Goal: Task Accomplishment & Management: Complete application form

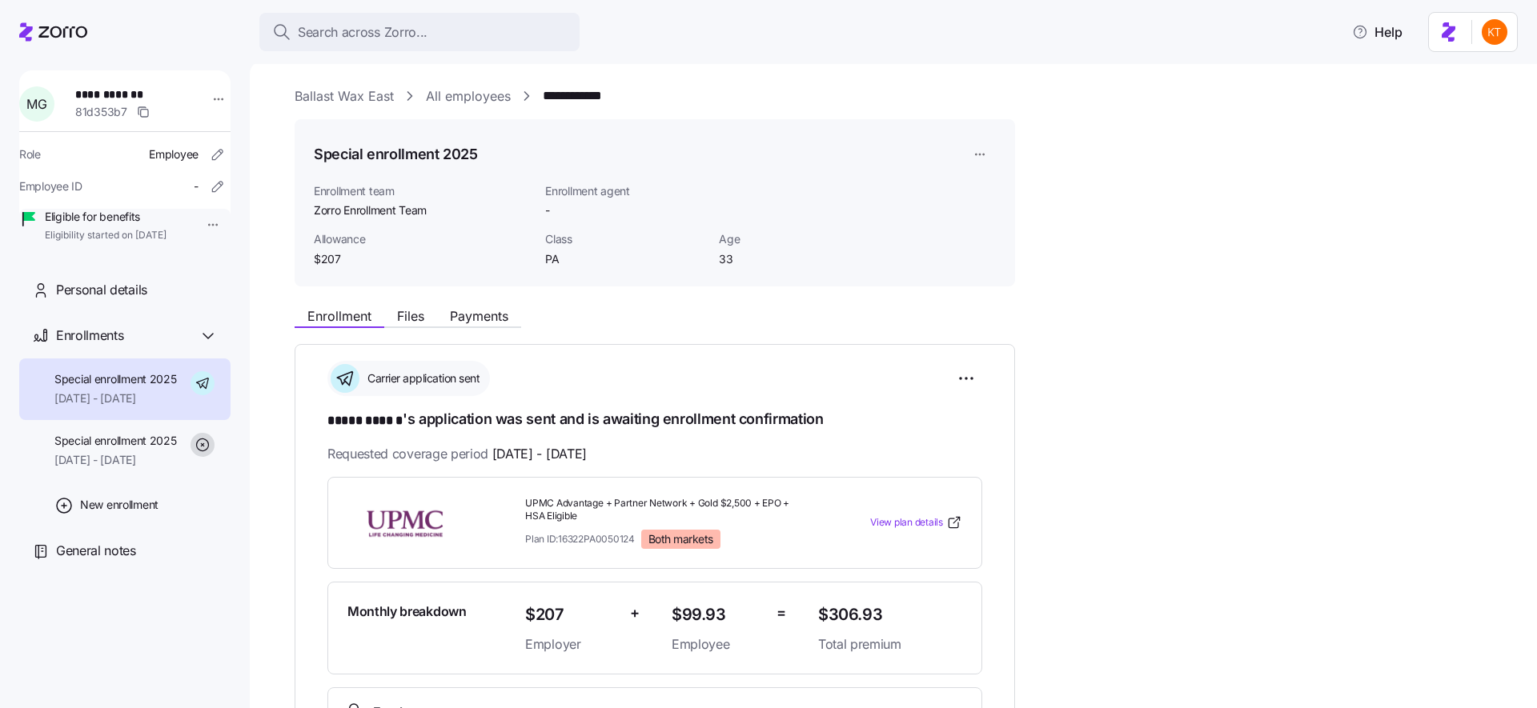
click at [330, 34] on span "Search across Zorro..." at bounding box center [363, 32] width 130 height 20
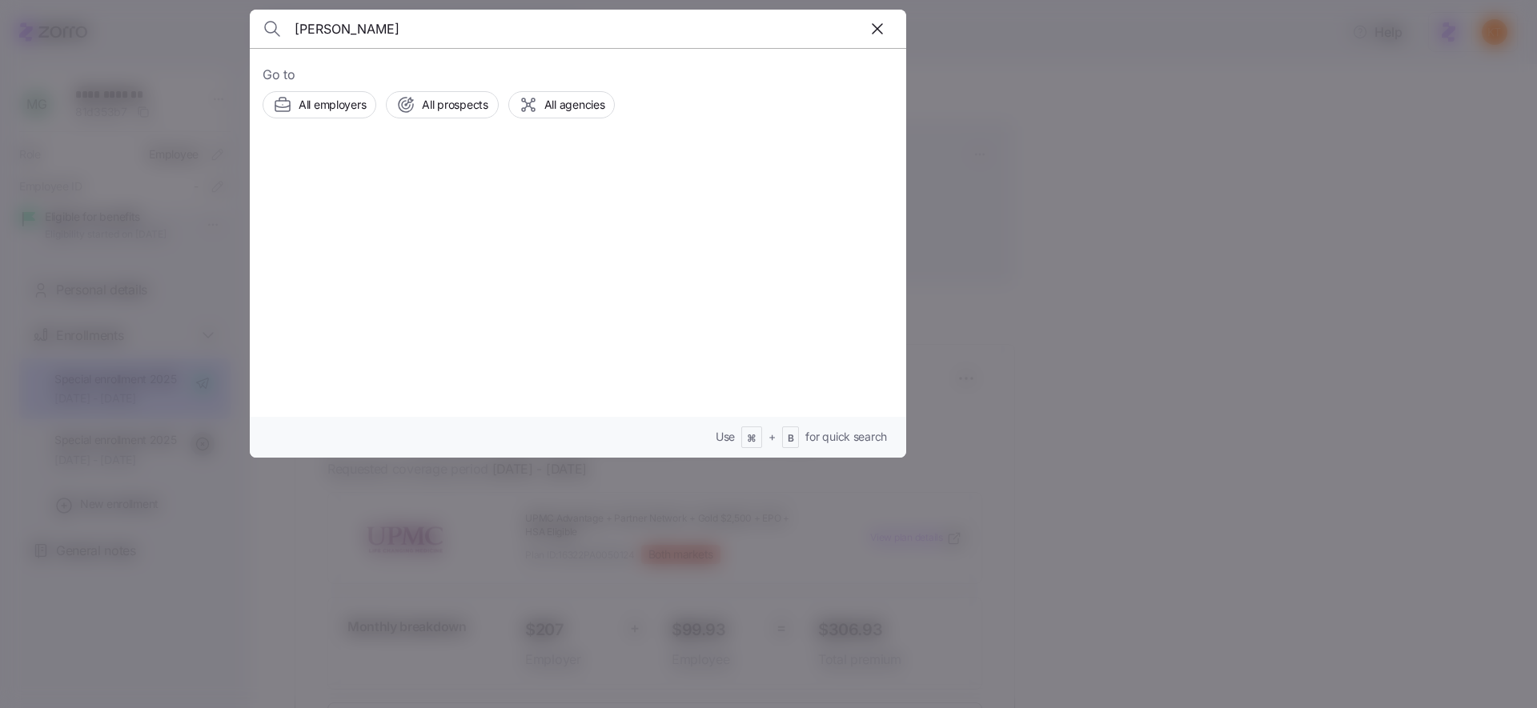
type input "[PERSON_NAME]"
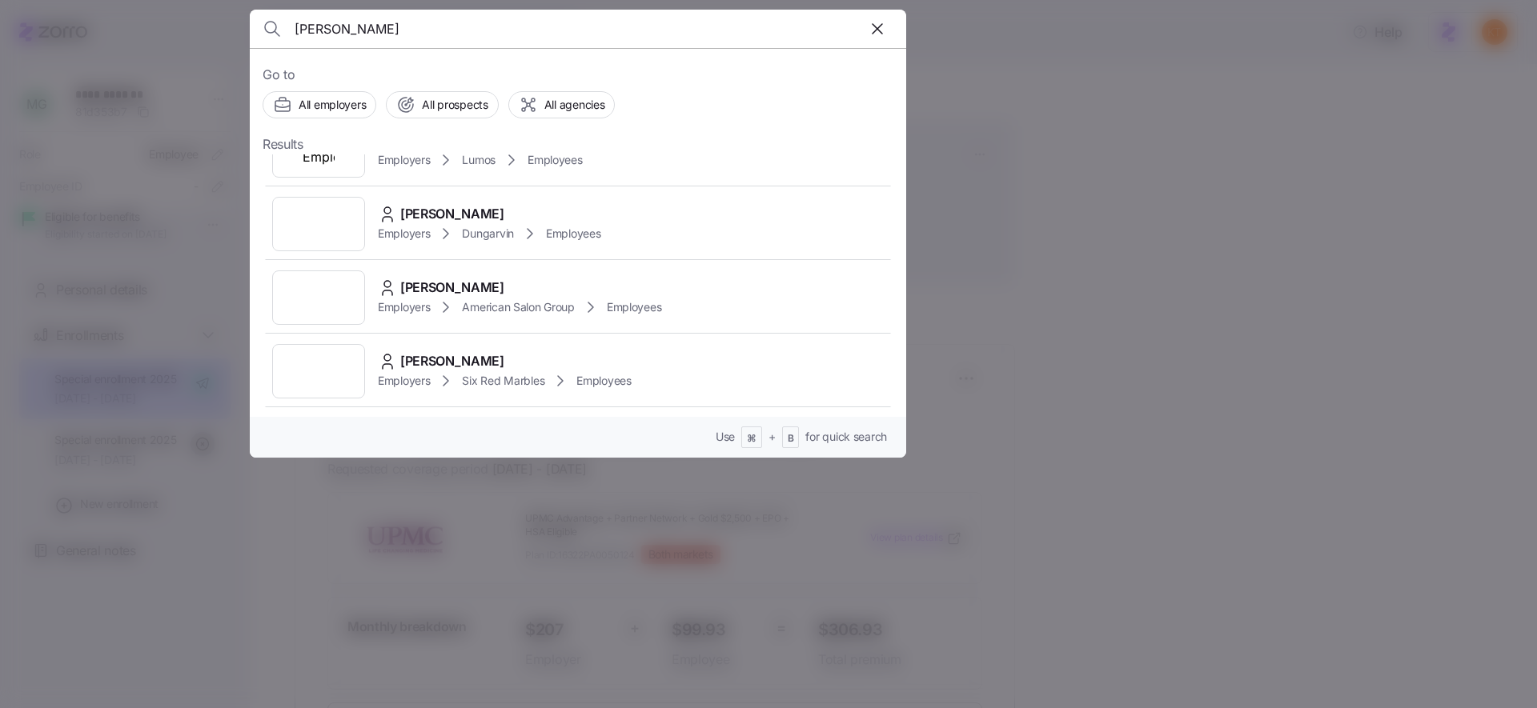
scroll to position [960, 0]
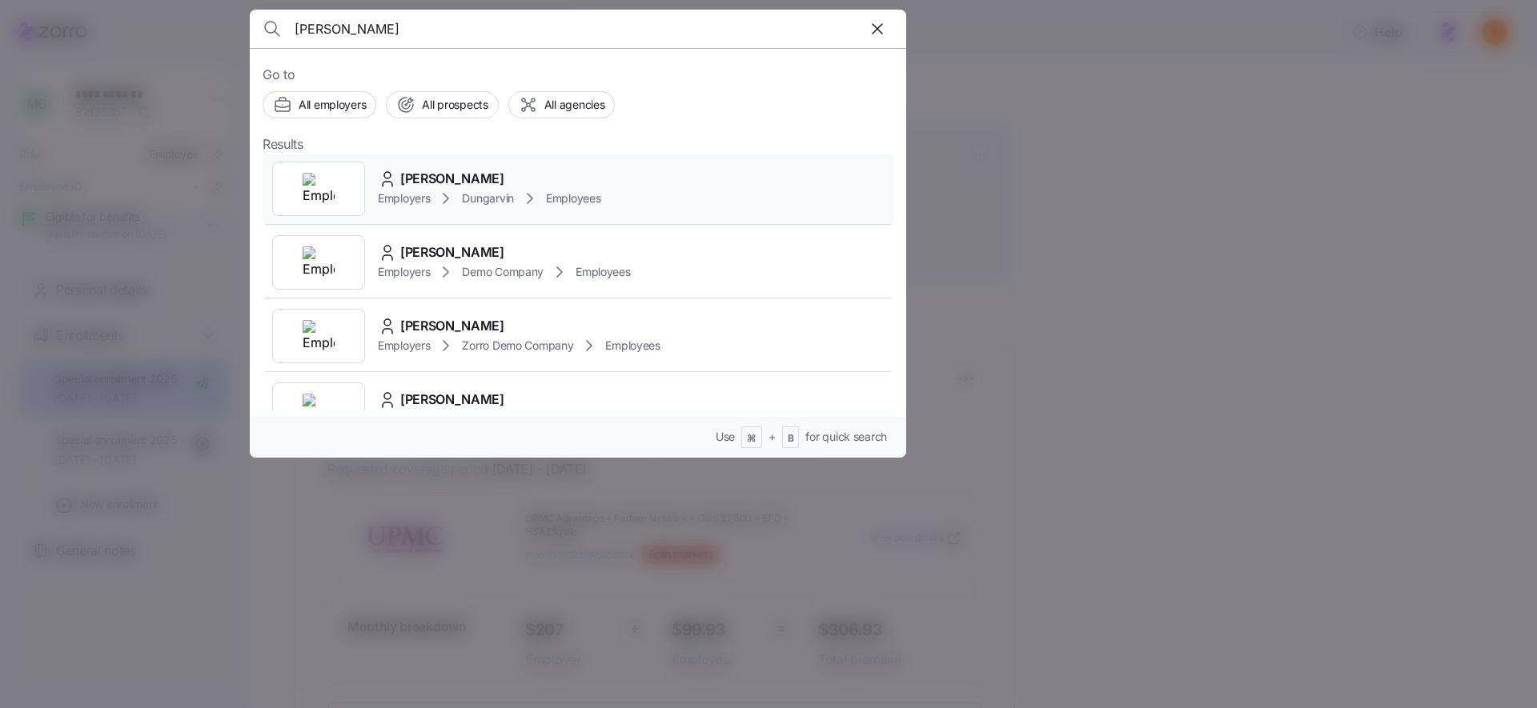
click at [591, 198] on span "Employees" at bounding box center [573, 198] width 54 height 16
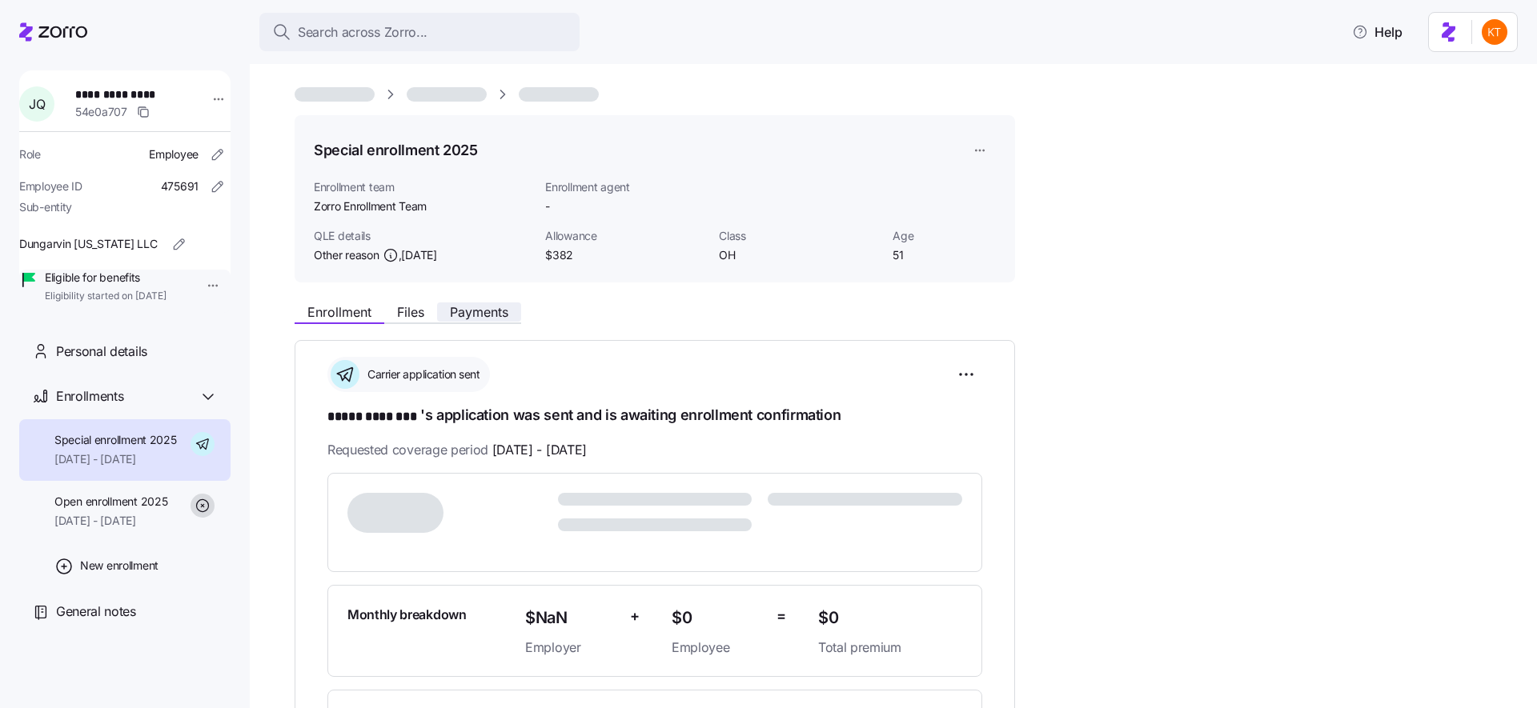
click at [507, 307] on span "Payments" at bounding box center [479, 312] width 58 height 13
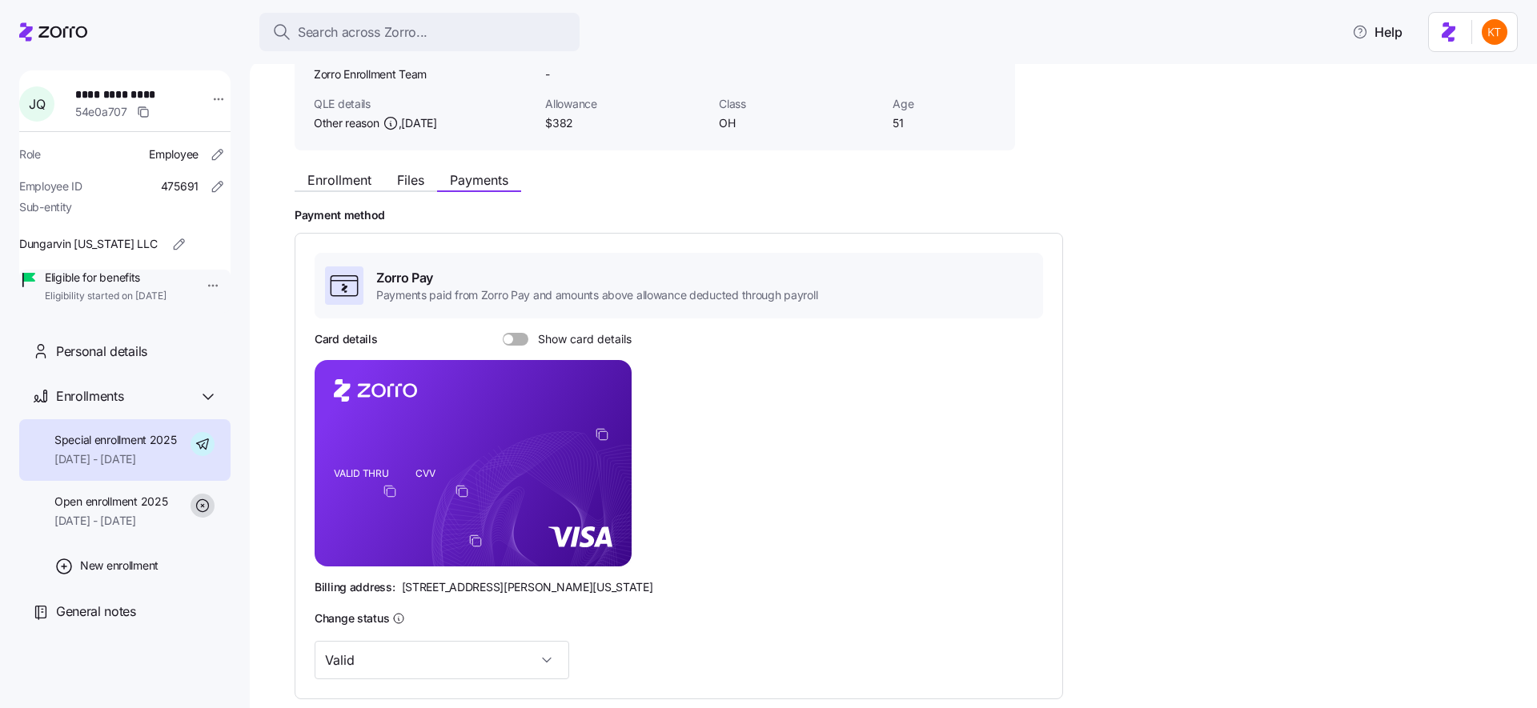
click at [523, 337] on span at bounding box center [521, 339] width 16 height 13
click at [503, 333] on input "Show card details" at bounding box center [503, 333] width 0 height 0
click at [507, 342] on span at bounding box center [511, 339] width 16 height 13
click at [503, 333] on input "Show card details" at bounding box center [503, 333] width 0 height 0
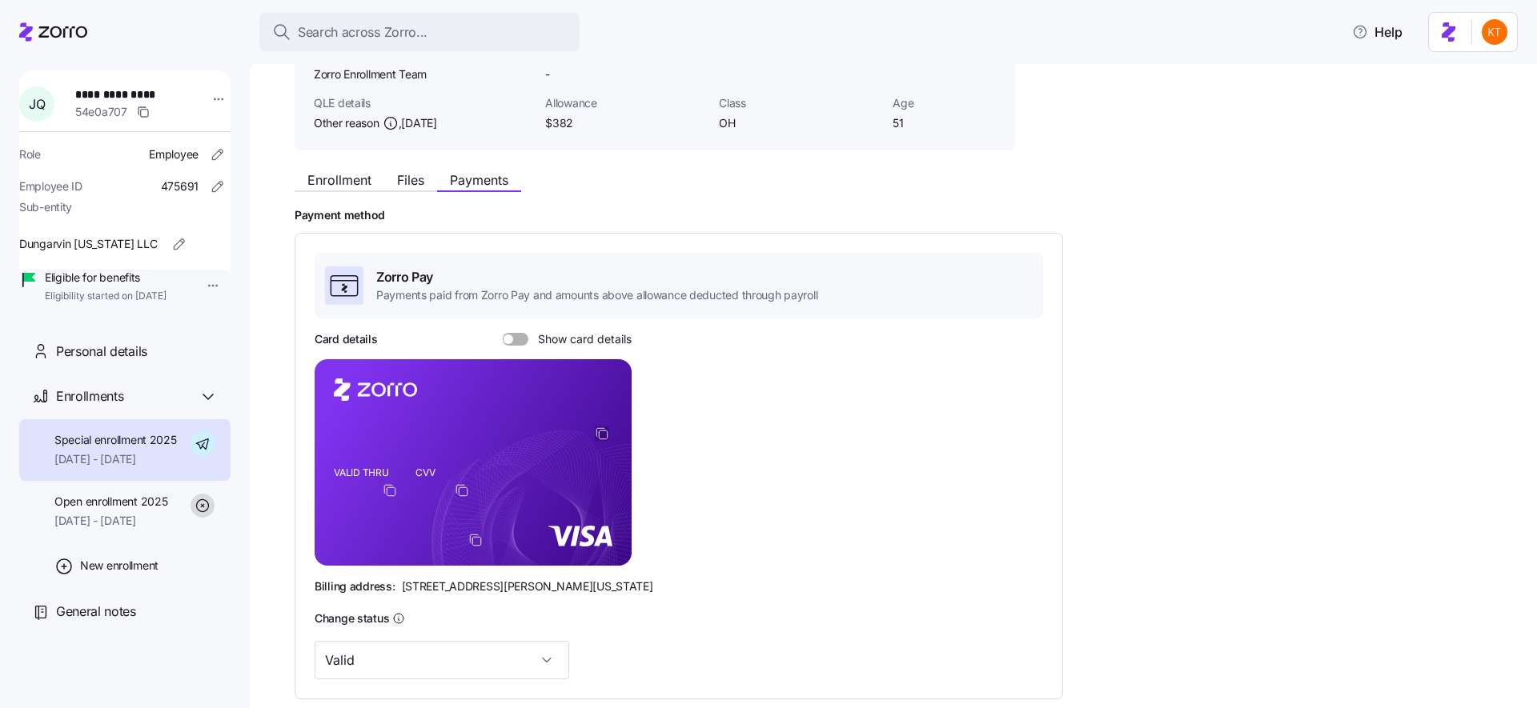
click at [600, 433] on icon "copy-to-clipboard" at bounding box center [602, 434] width 14 height 14
drag, startPoint x: 345, startPoint y: 154, endPoint x: 350, endPoint y: 181, distance: 26.8
click at [345, 154] on div "**********" at bounding box center [905, 432] width 1220 height 964
click at [351, 182] on span "Enrollment" at bounding box center [339, 180] width 64 height 13
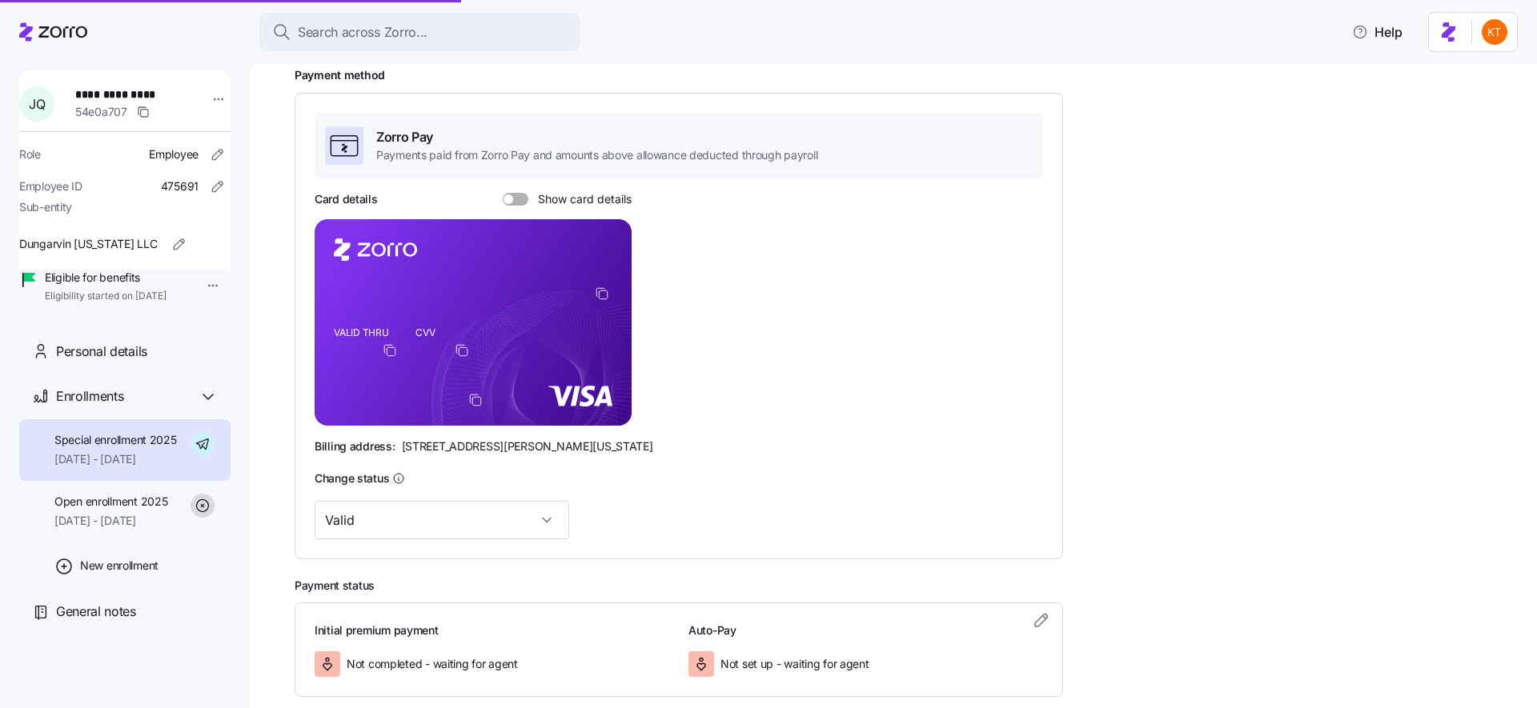
scroll to position [361, 0]
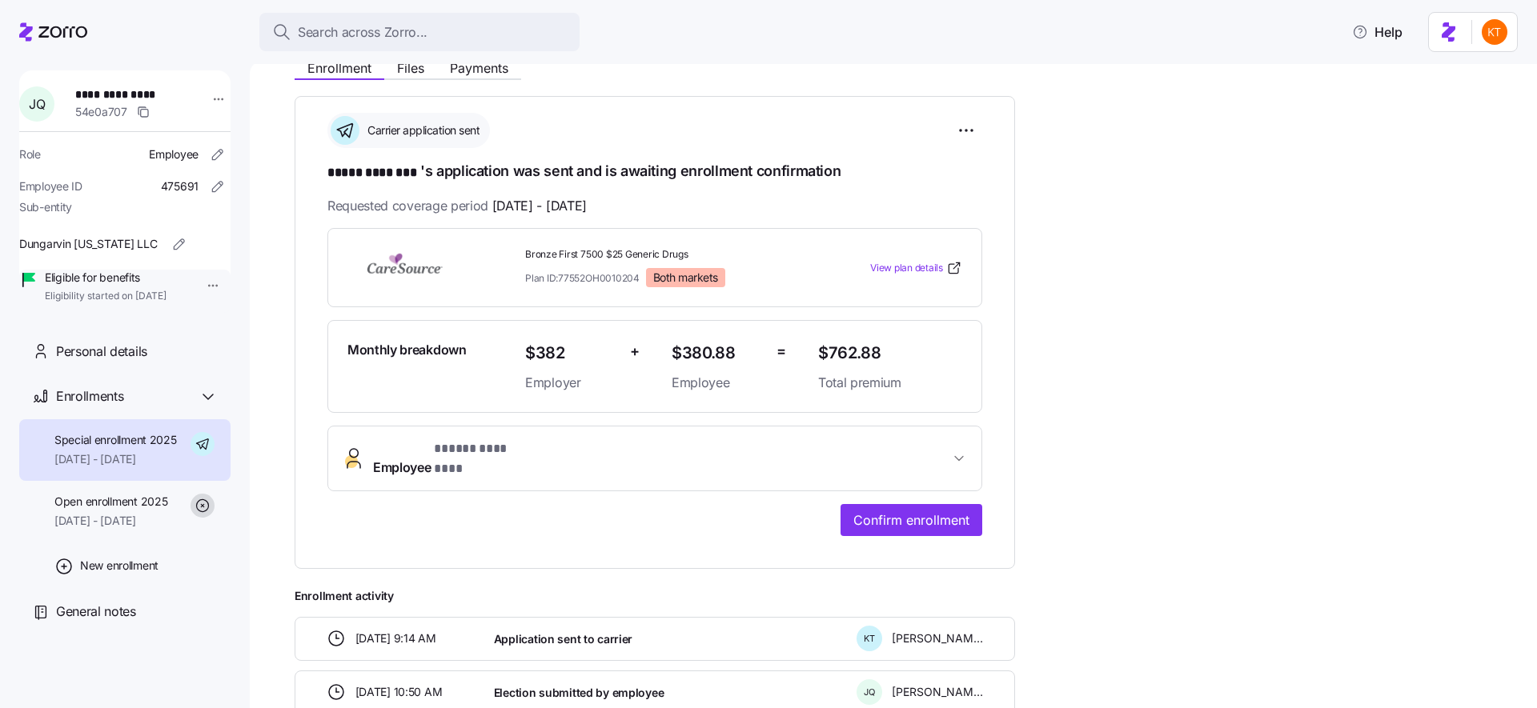
click at [479, 438] on button "Employee * ***** ******** *" at bounding box center [654, 459] width 653 height 64
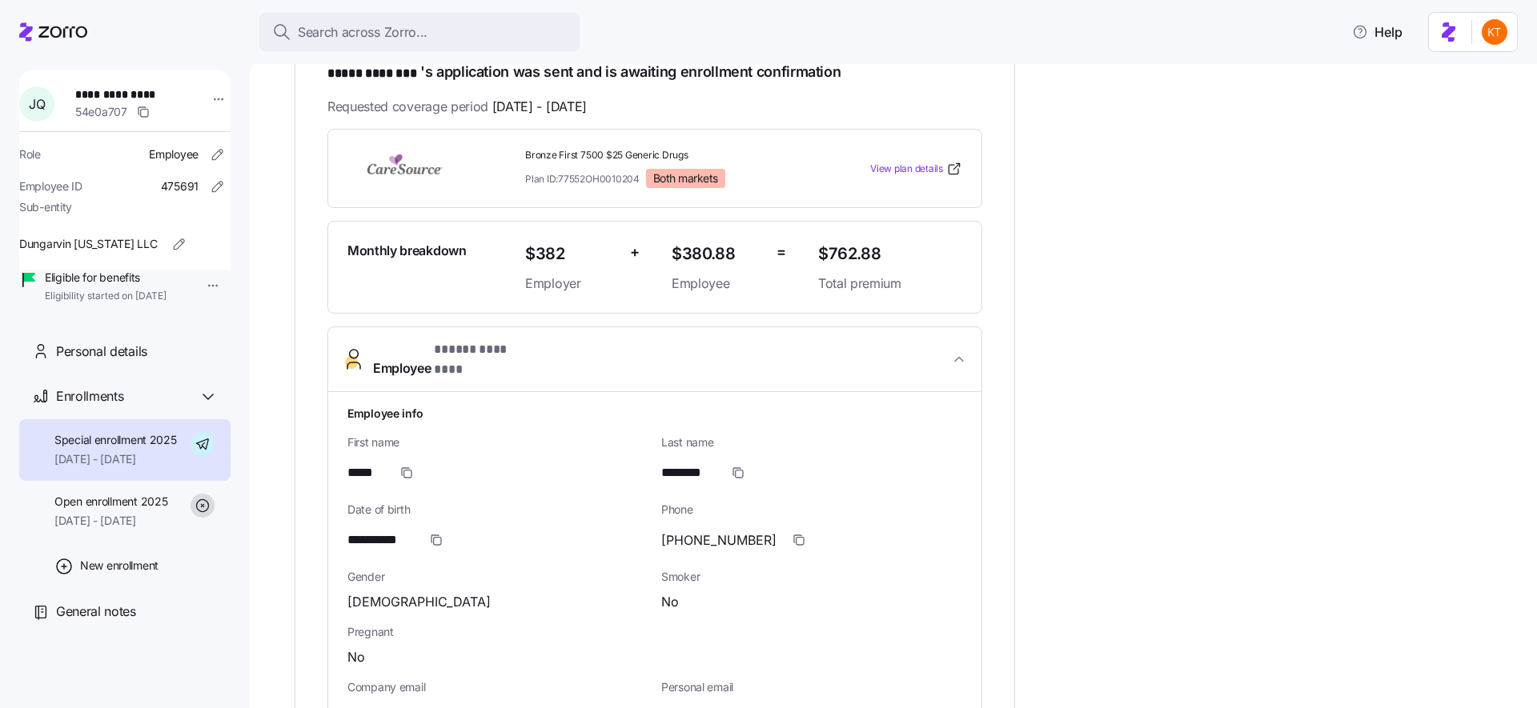
scroll to position [472, 0]
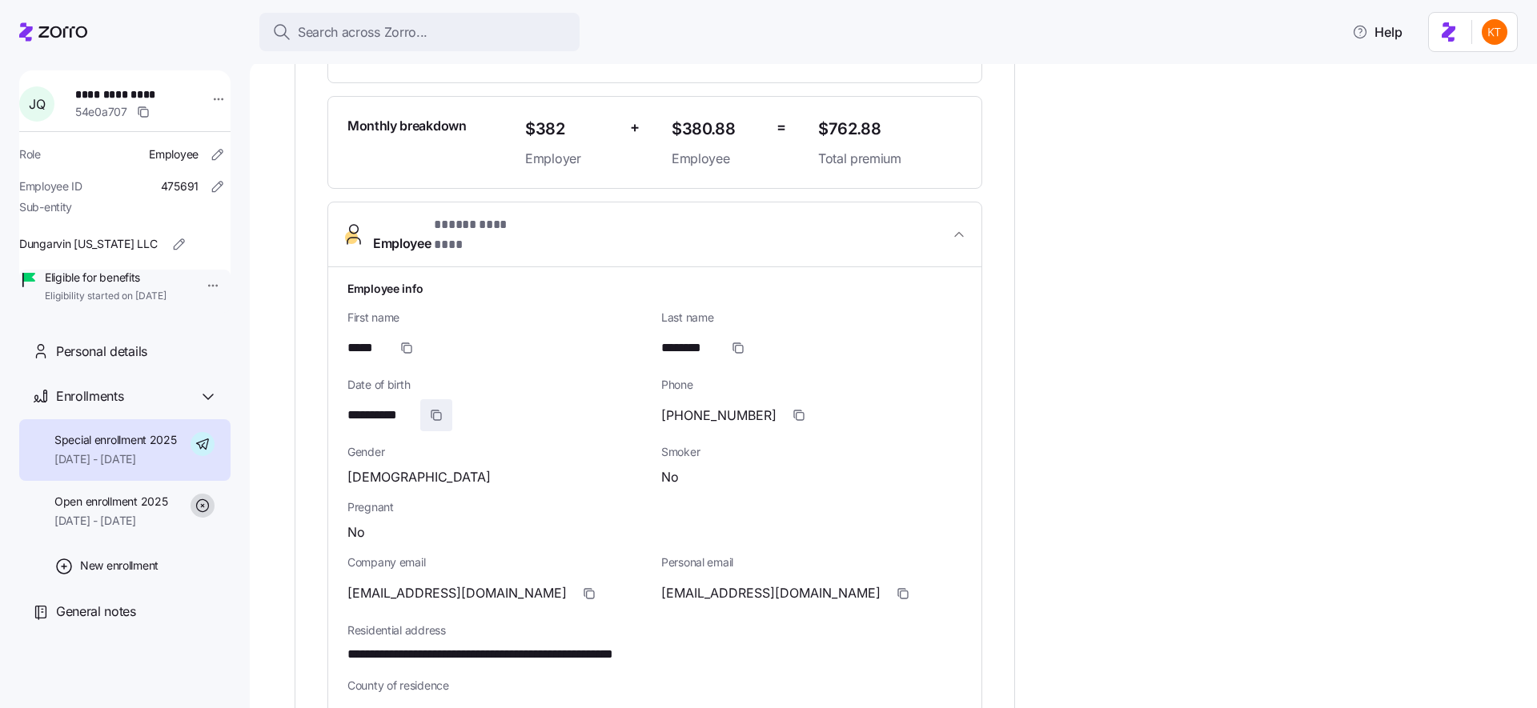
click at [445, 406] on span "button" at bounding box center [436, 415] width 30 height 30
click at [896, 587] on icon "button" at bounding box center [902, 593] width 13 height 13
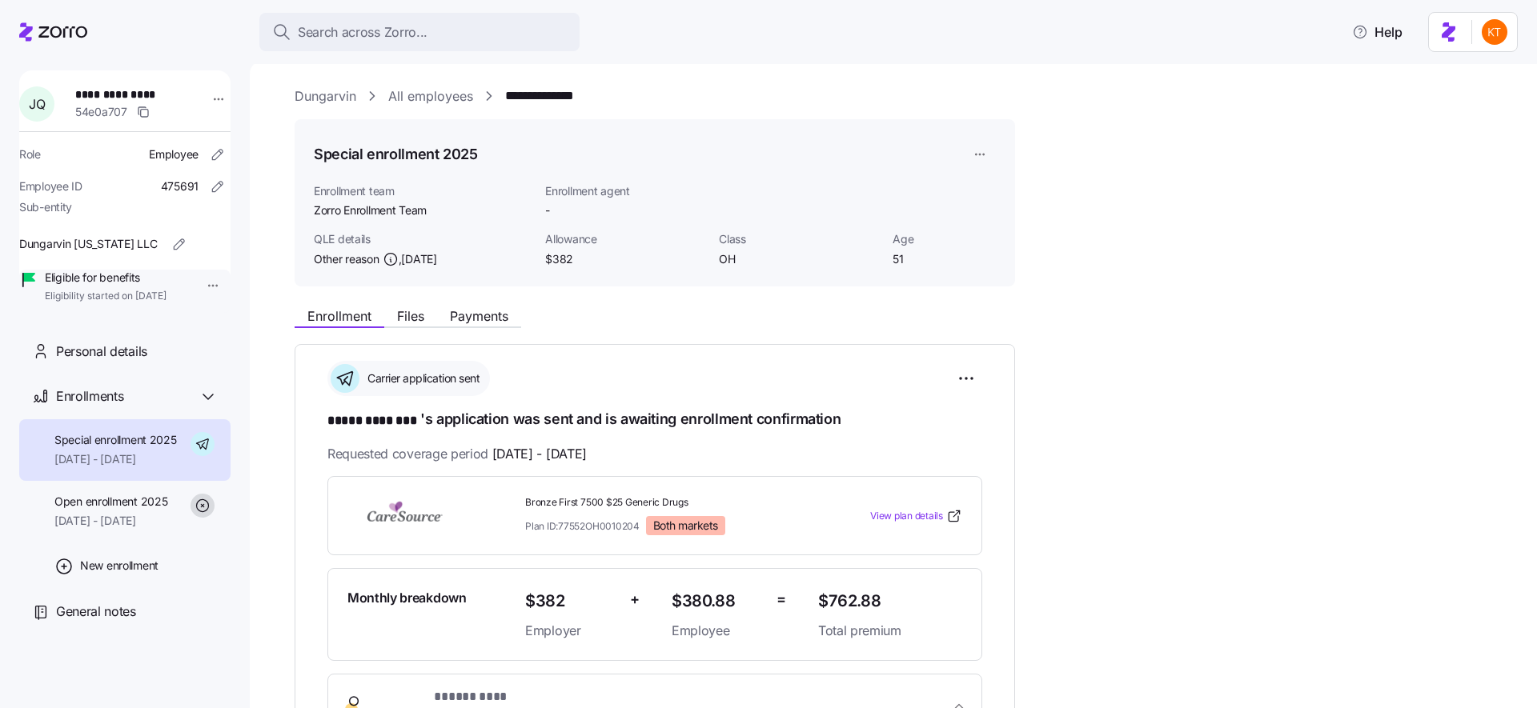
scroll to position [3, 0]
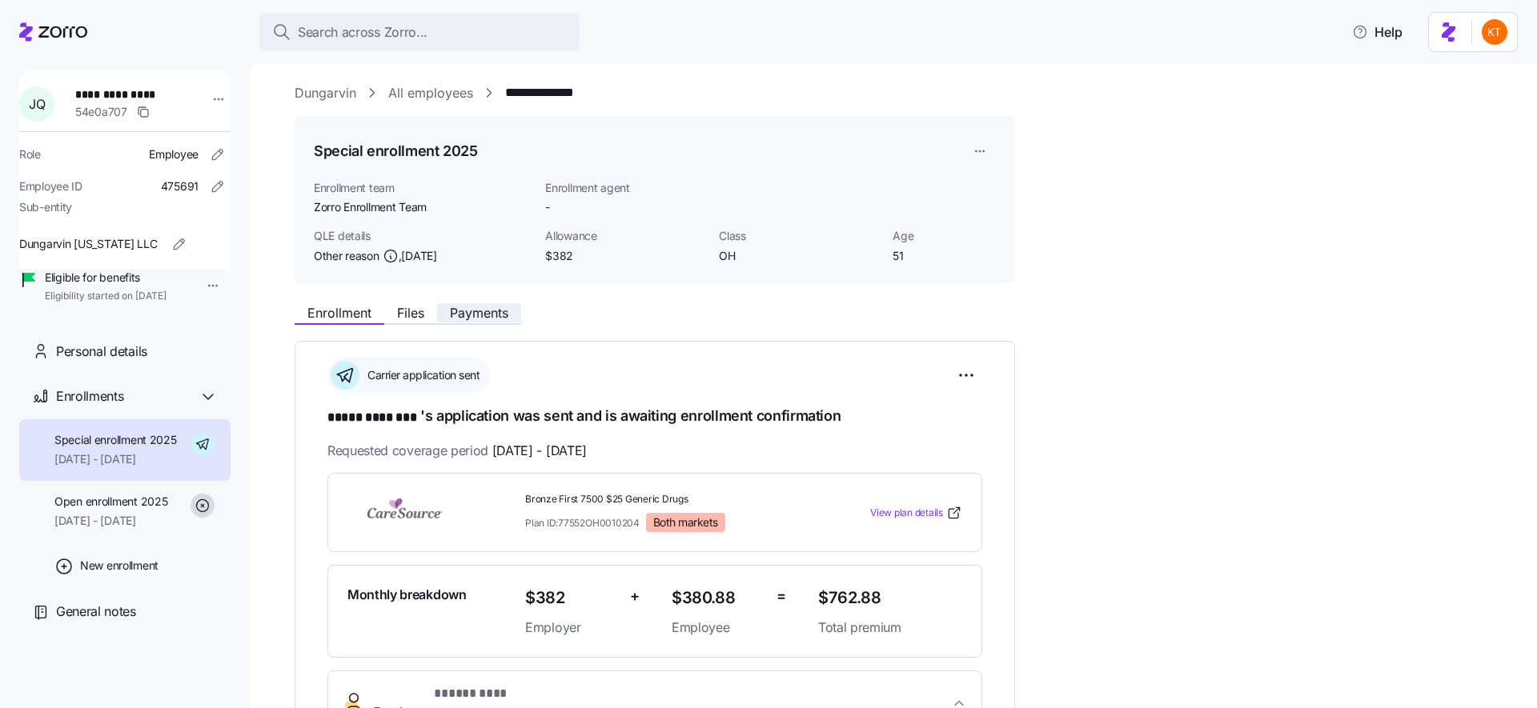
click at [485, 307] on span "Payments" at bounding box center [479, 313] width 58 height 13
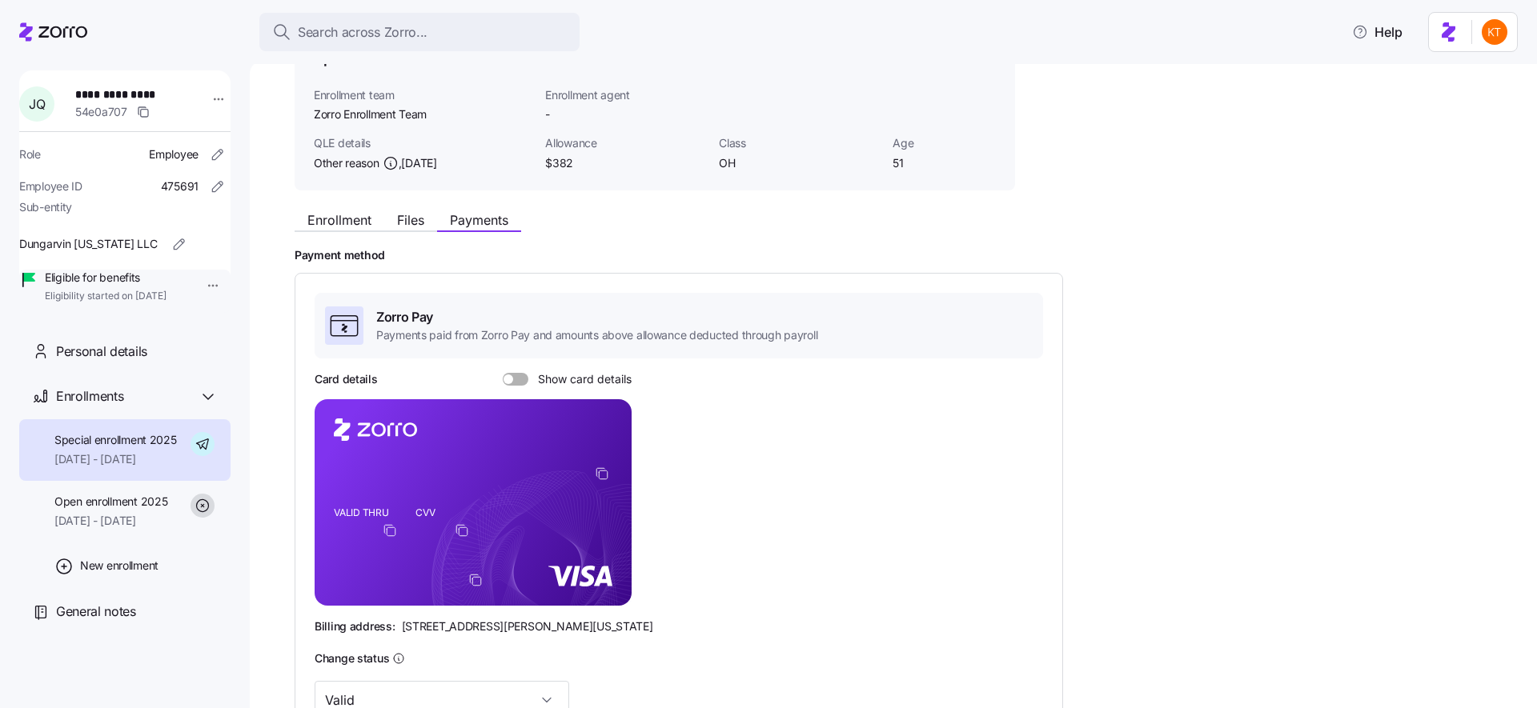
scroll to position [122, 0]
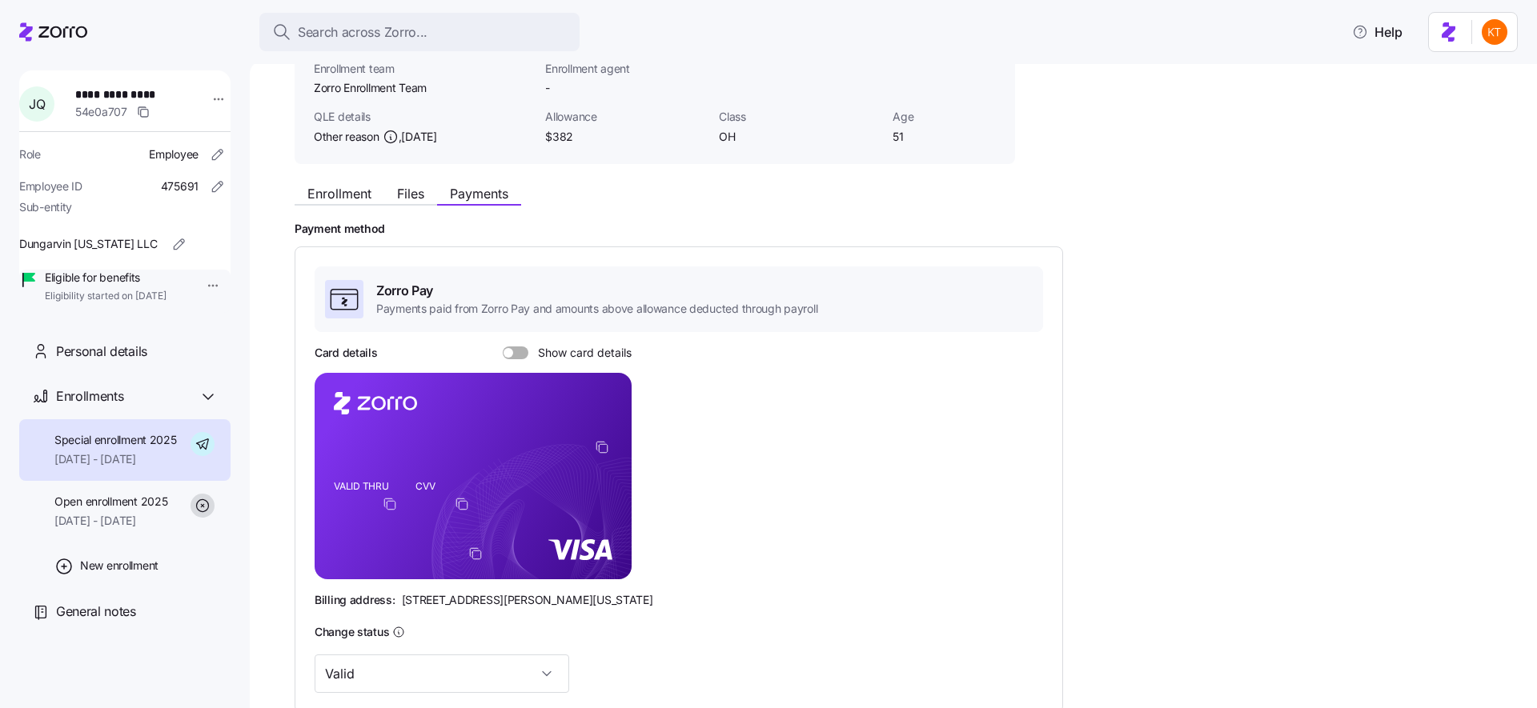
click at [593, 454] on rect at bounding box center [473, 476] width 317 height 206
click at [598, 448] on icon "copy-to-clipboard" at bounding box center [602, 447] width 14 height 14
click at [525, 351] on span at bounding box center [521, 353] width 16 height 13
click at [503, 347] on input "Show card details" at bounding box center [503, 347] width 0 height 0
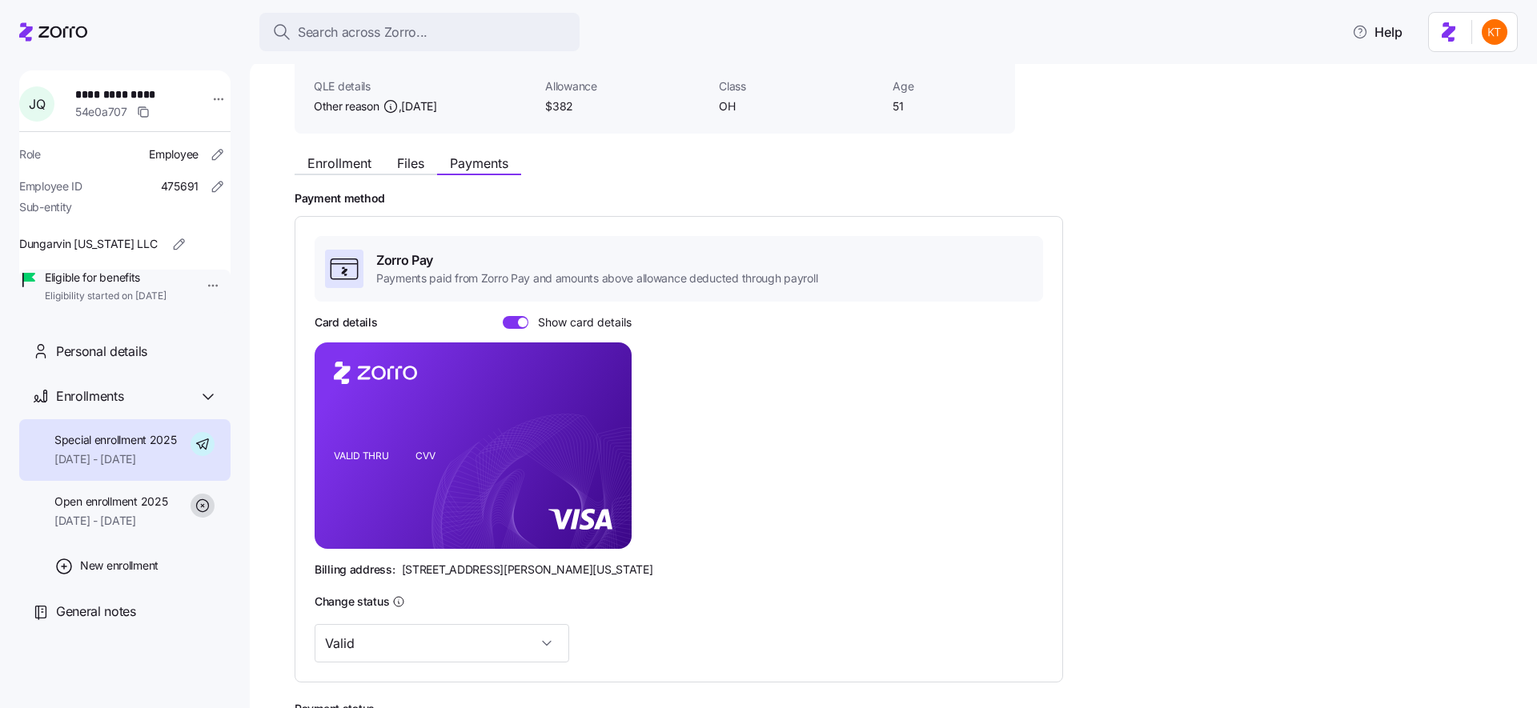
scroll to position [0, 0]
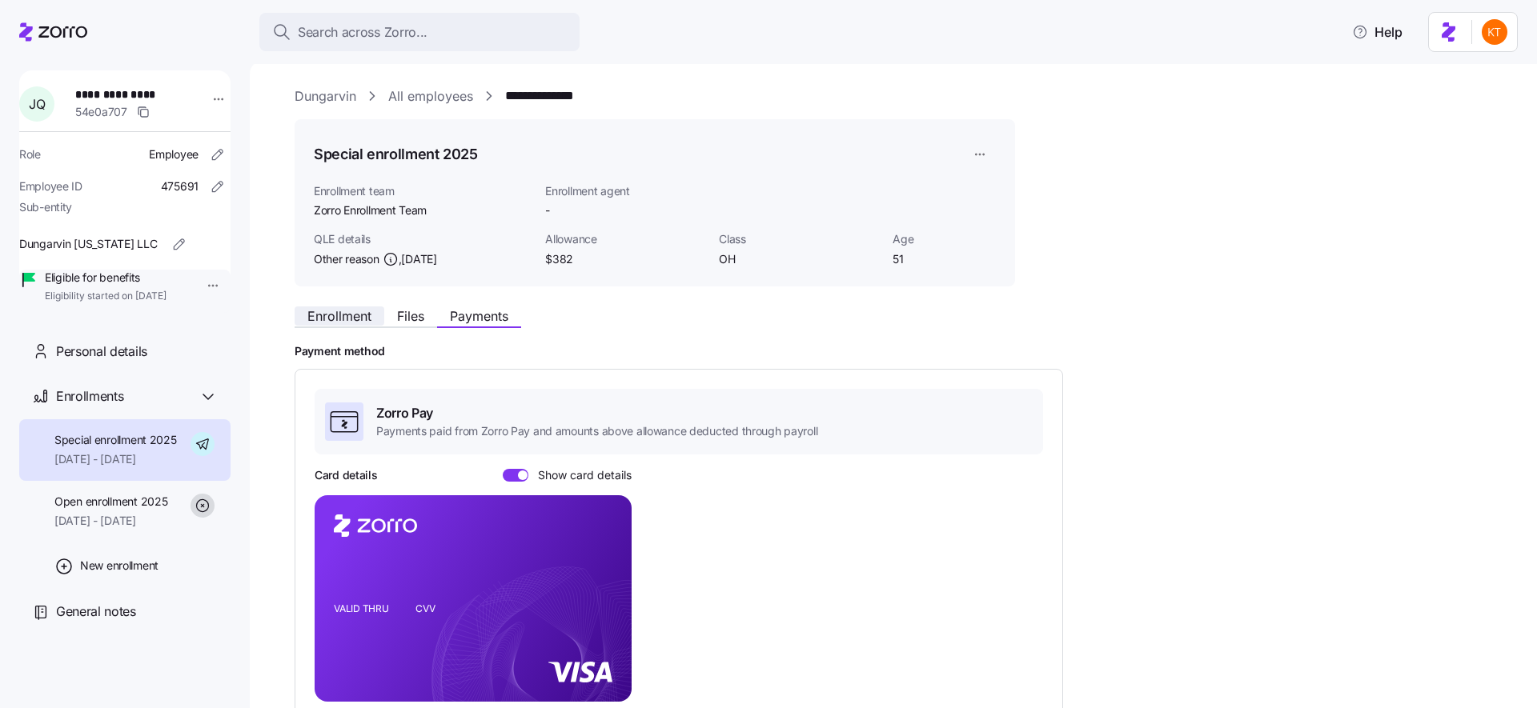
click at [380, 323] on button "Enrollment" at bounding box center [340, 316] width 90 height 19
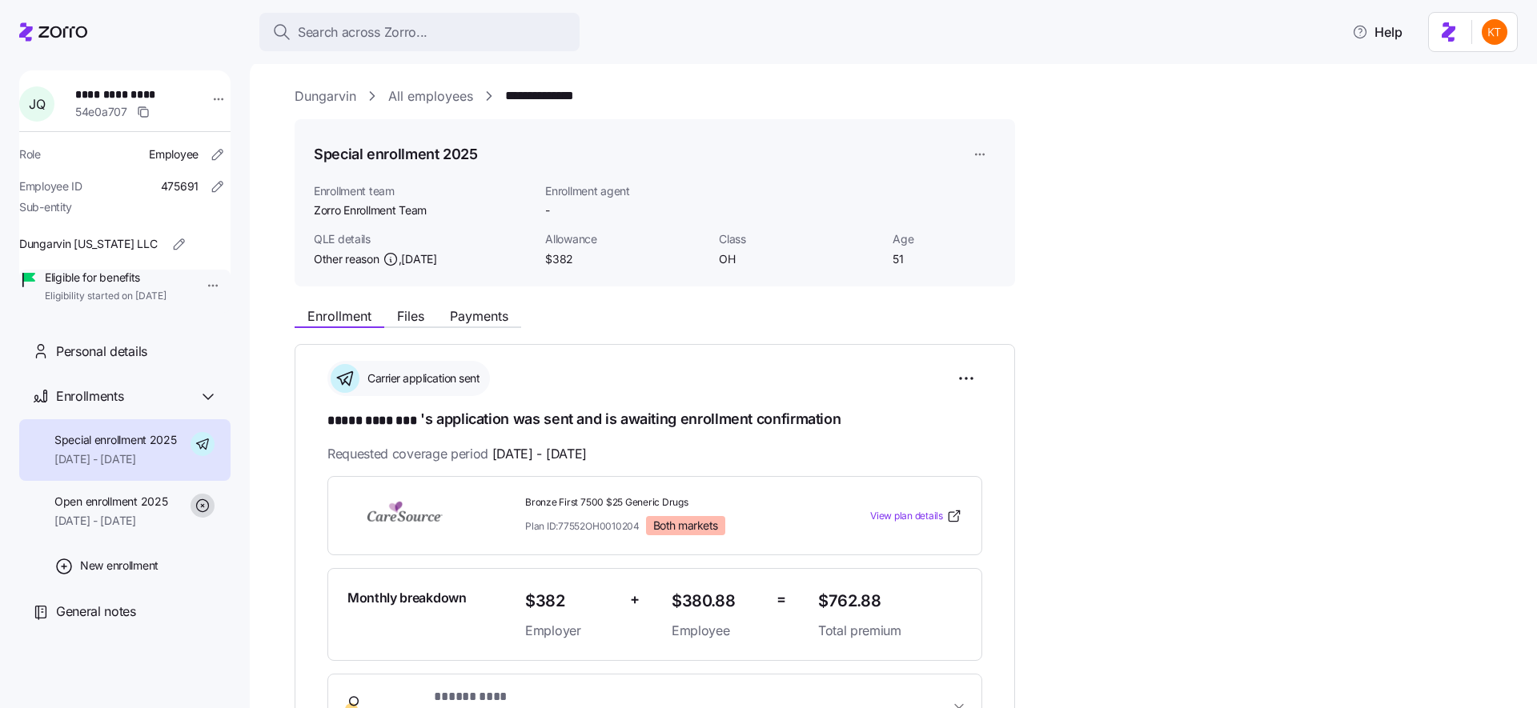
scroll to position [389, 0]
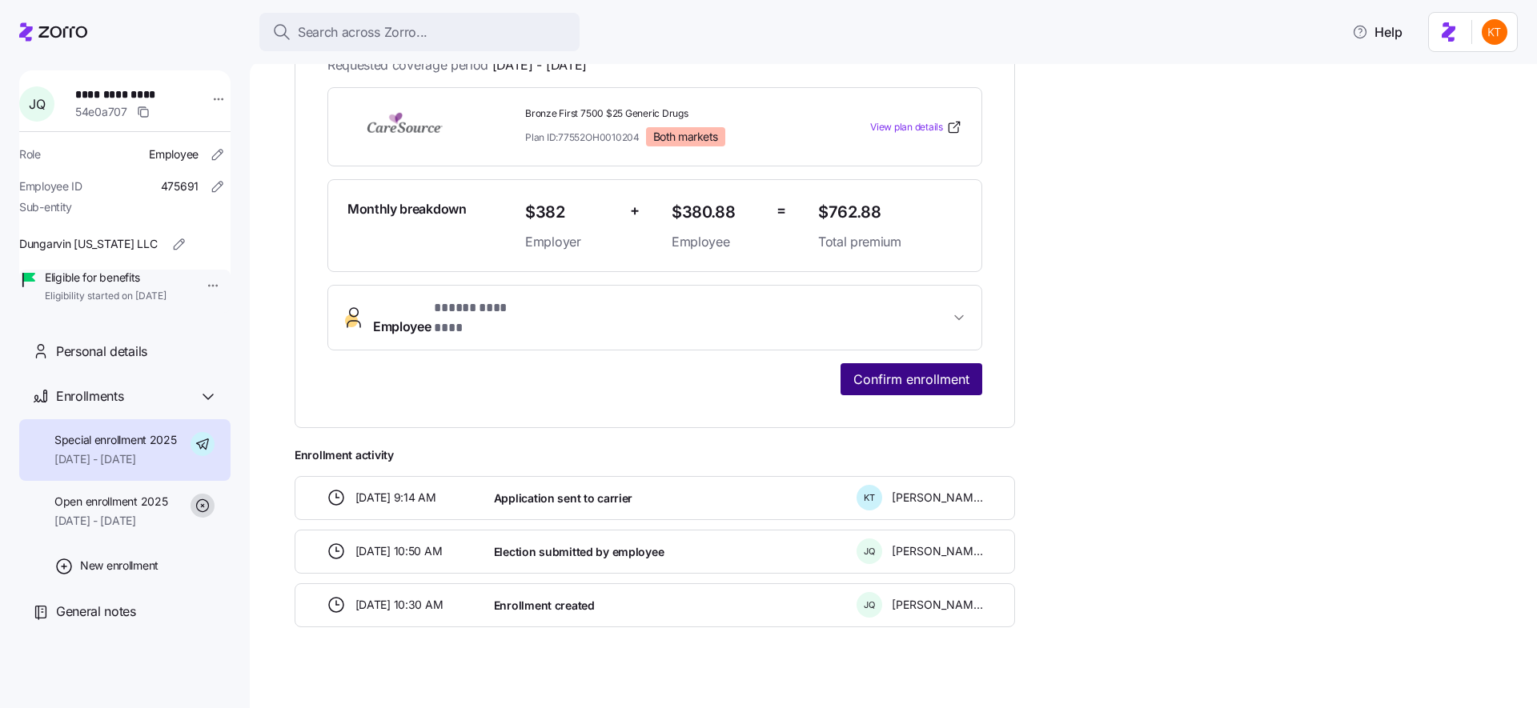
click at [965, 370] on span "Confirm enrollment" at bounding box center [911, 379] width 116 height 19
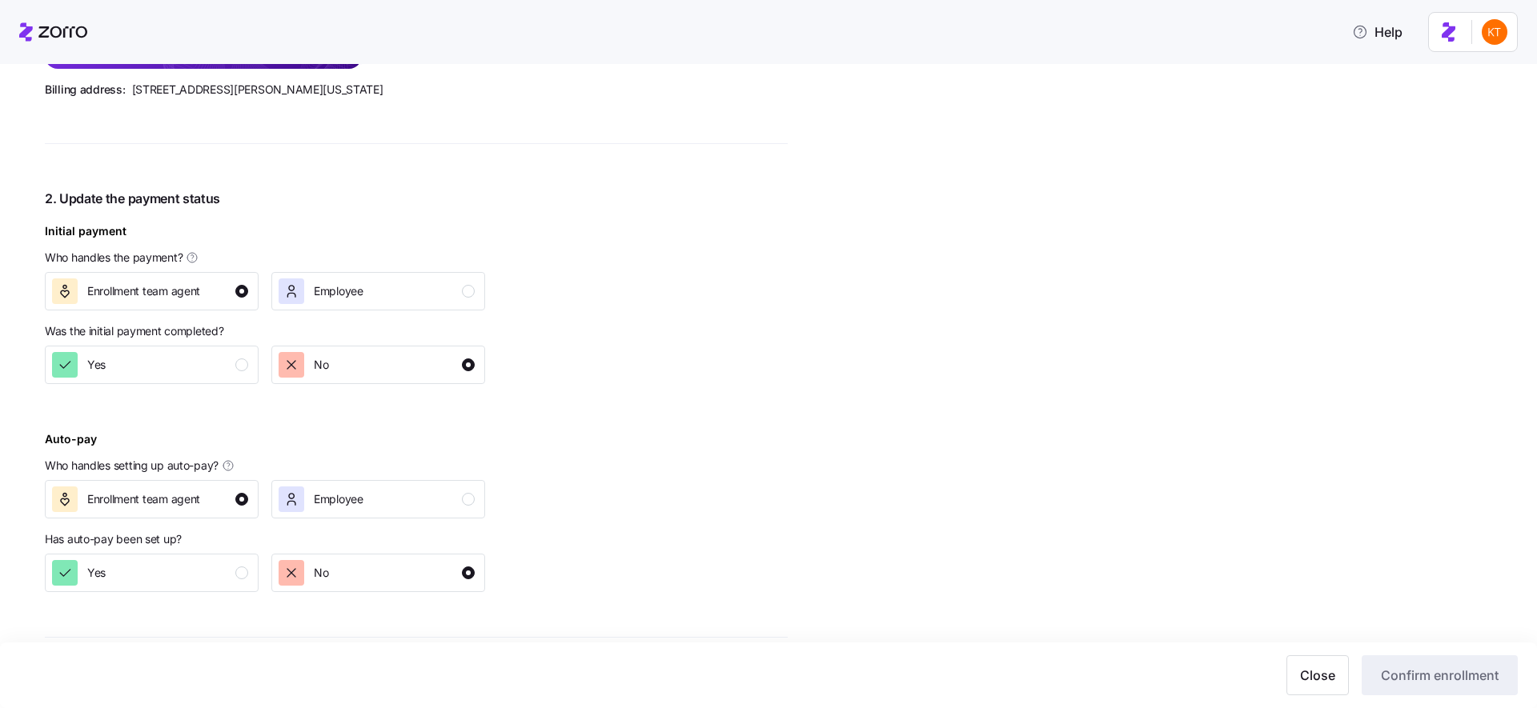
scroll to position [663, 0]
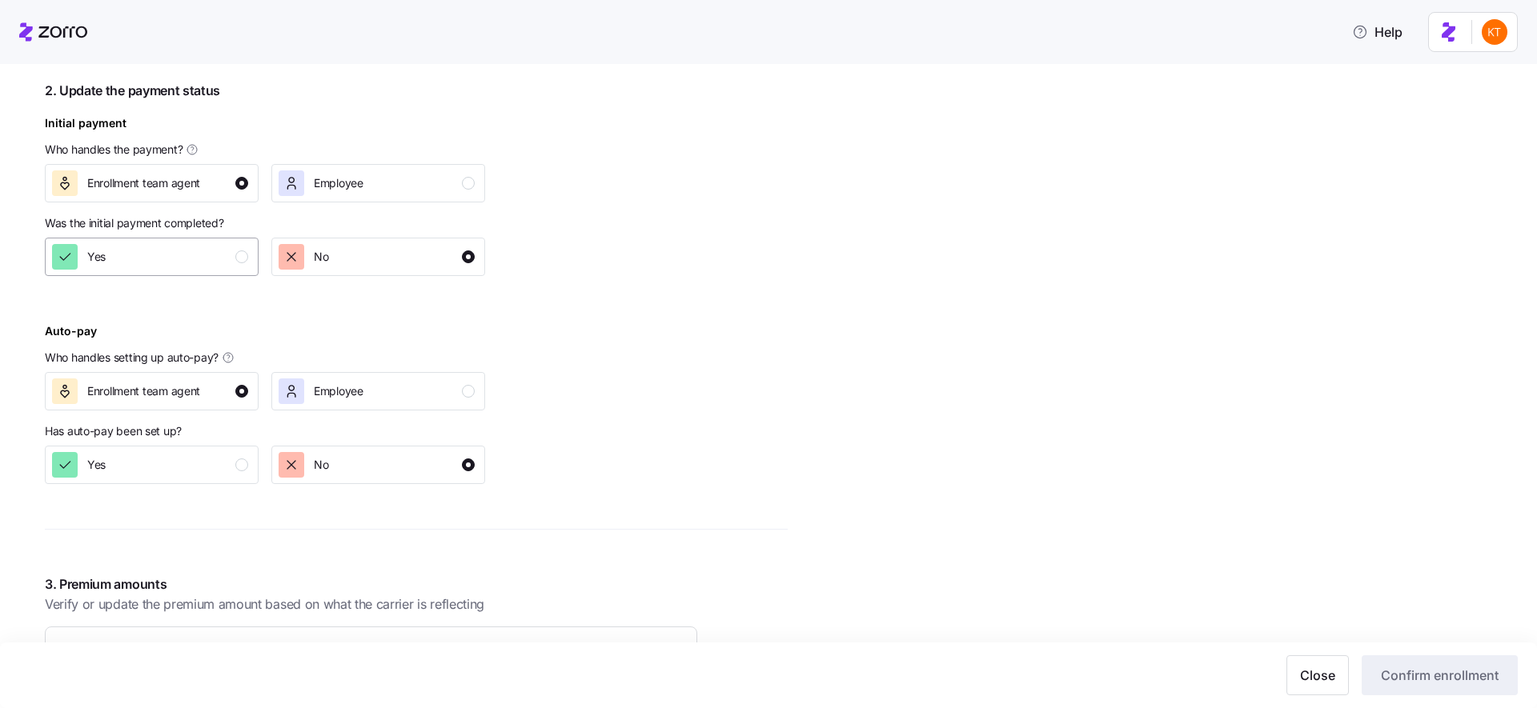
click at [229, 257] on div "Yes" at bounding box center [150, 257] width 196 height 26
click at [236, 471] on div "Yes" at bounding box center [150, 465] width 196 height 26
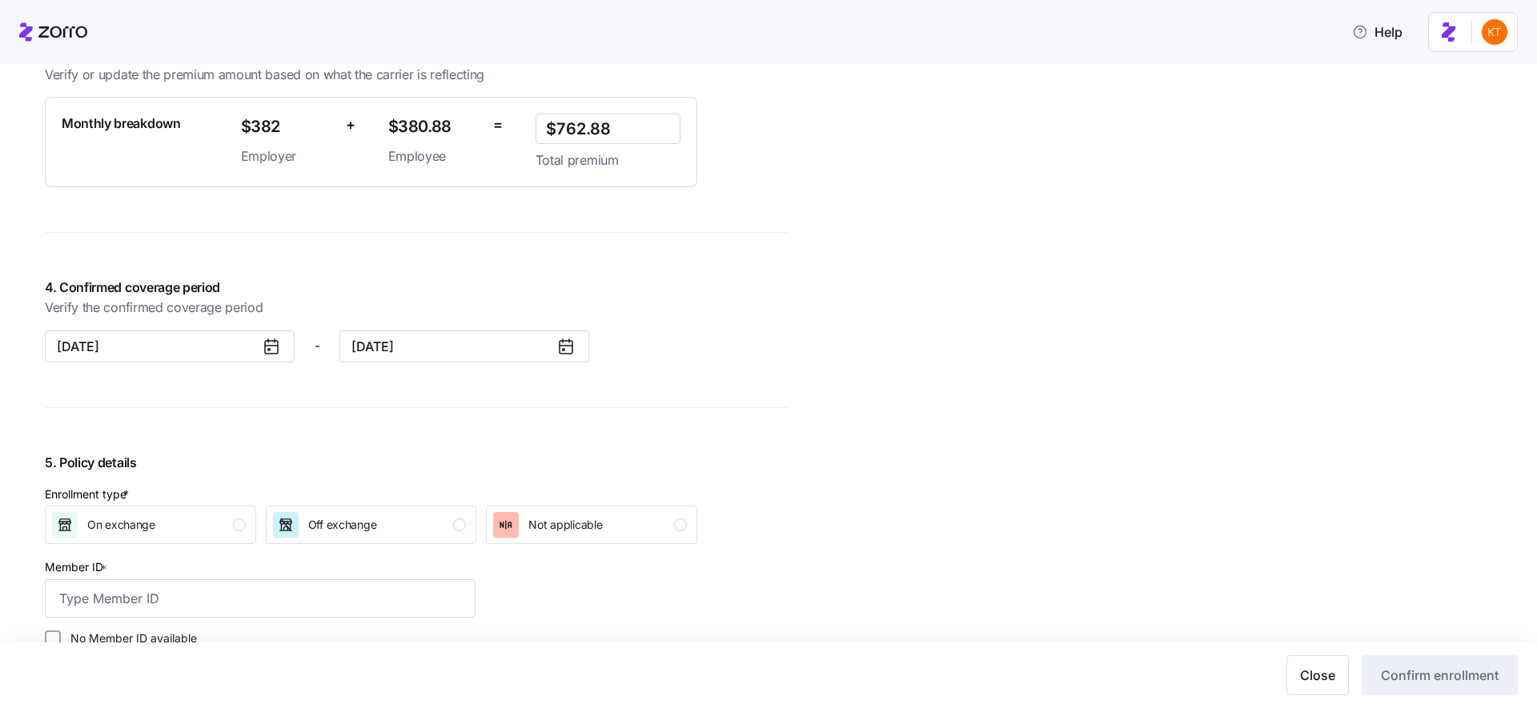
scroll to position [1328, 0]
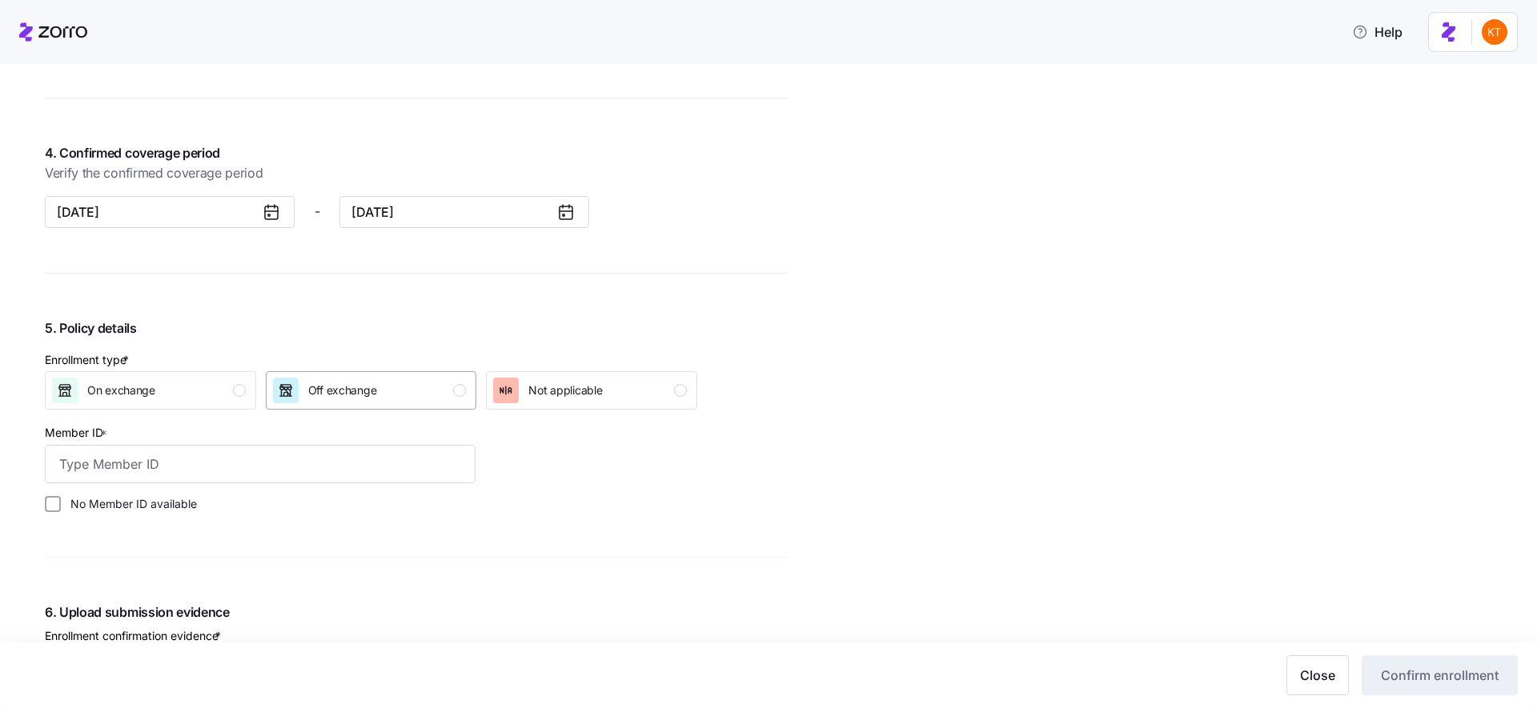
click at [362, 394] on span "Off exchange" at bounding box center [342, 391] width 69 height 16
click at [263, 459] on input "Member ID *" at bounding box center [260, 464] width 431 height 38
paste input "112859469"
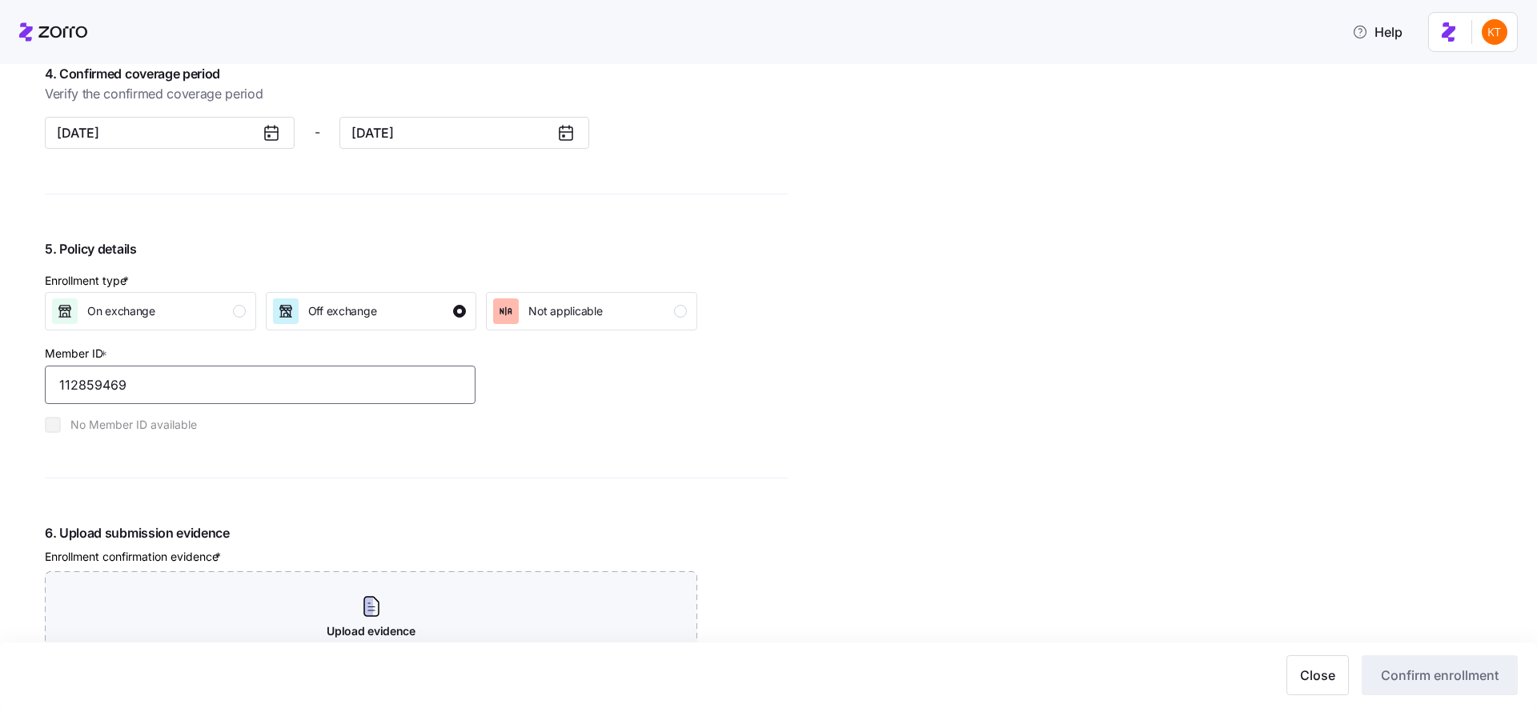
scroll to position [1725, 0]
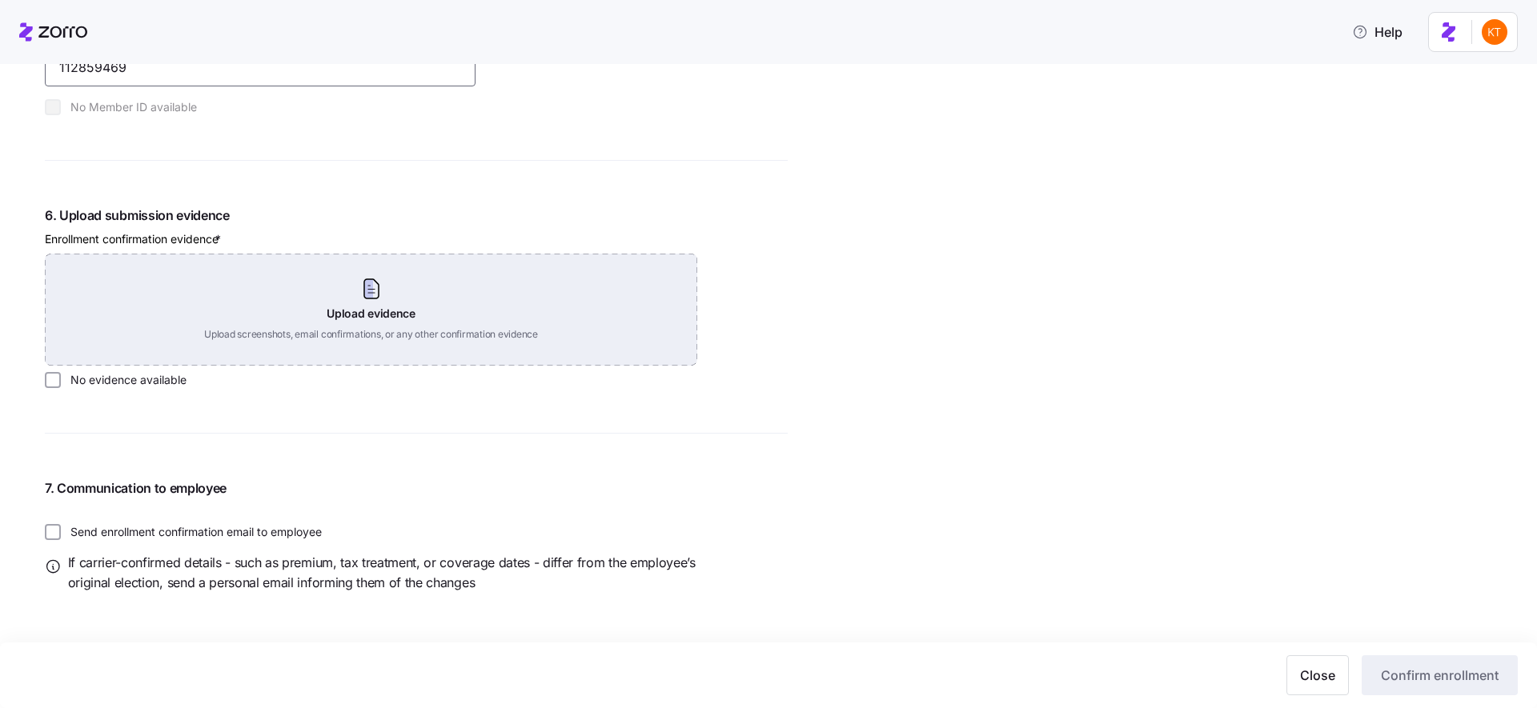
type input "112859469"
click at [366, 303] on div "Upload evidence Upload screenshots, email confirmations, or any other confirmat…" at bounding box center [371, 310] width 652 height 112
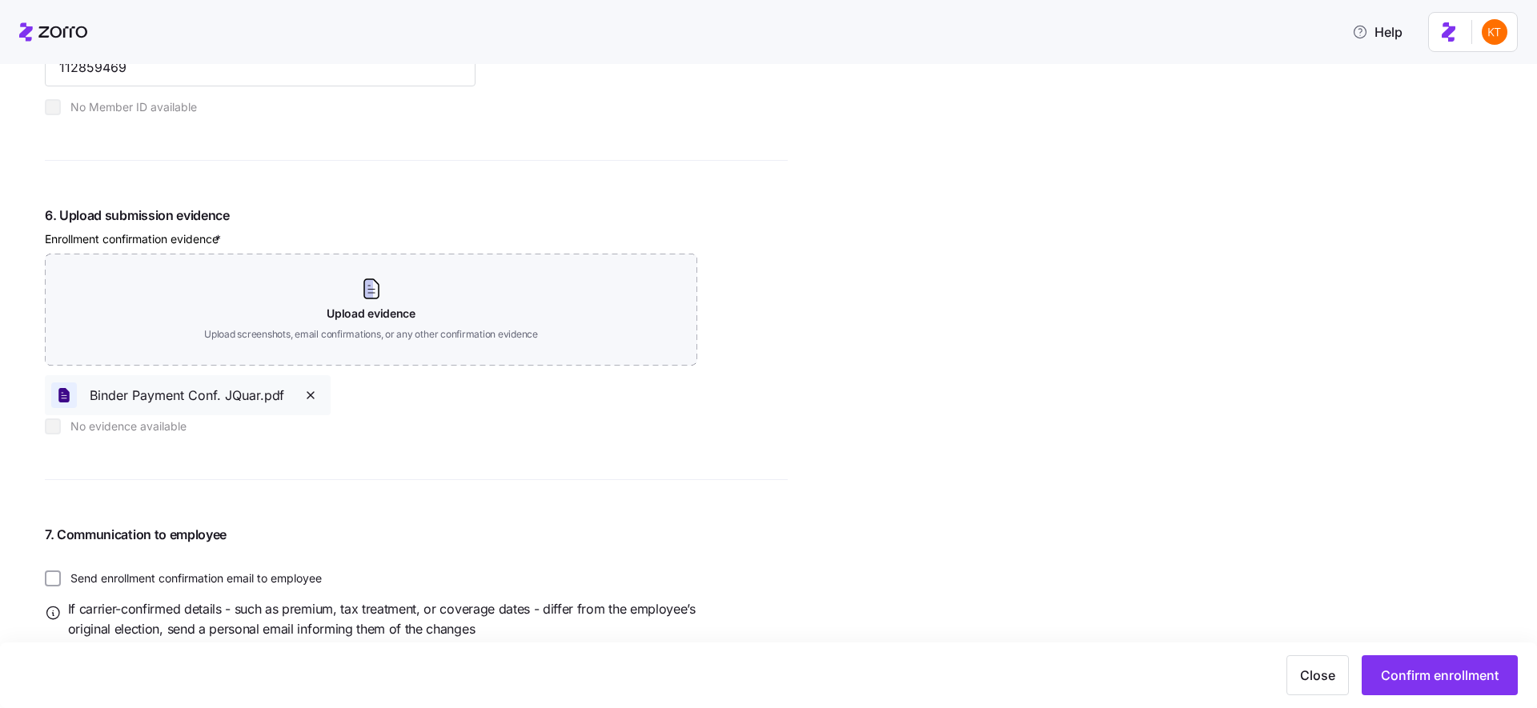
drag, startPoint x: 1452, startPoint y: 679, endPoint x: 1276, endPoint y: 632, distance: 182.3
click at [1452, 679] on span "Confirm enrollment" at bounding box center [1440, 675] width 118 height 19
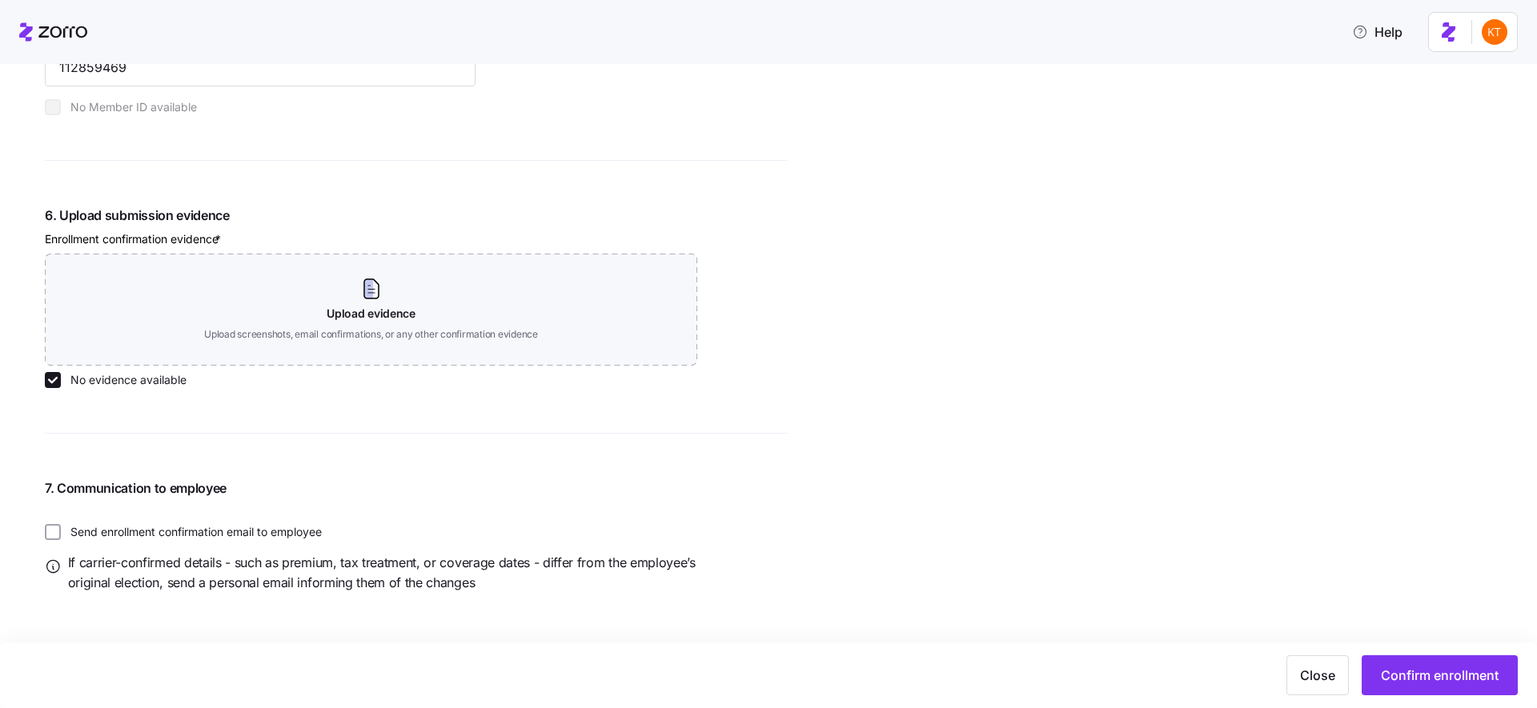
checkbox input "false"
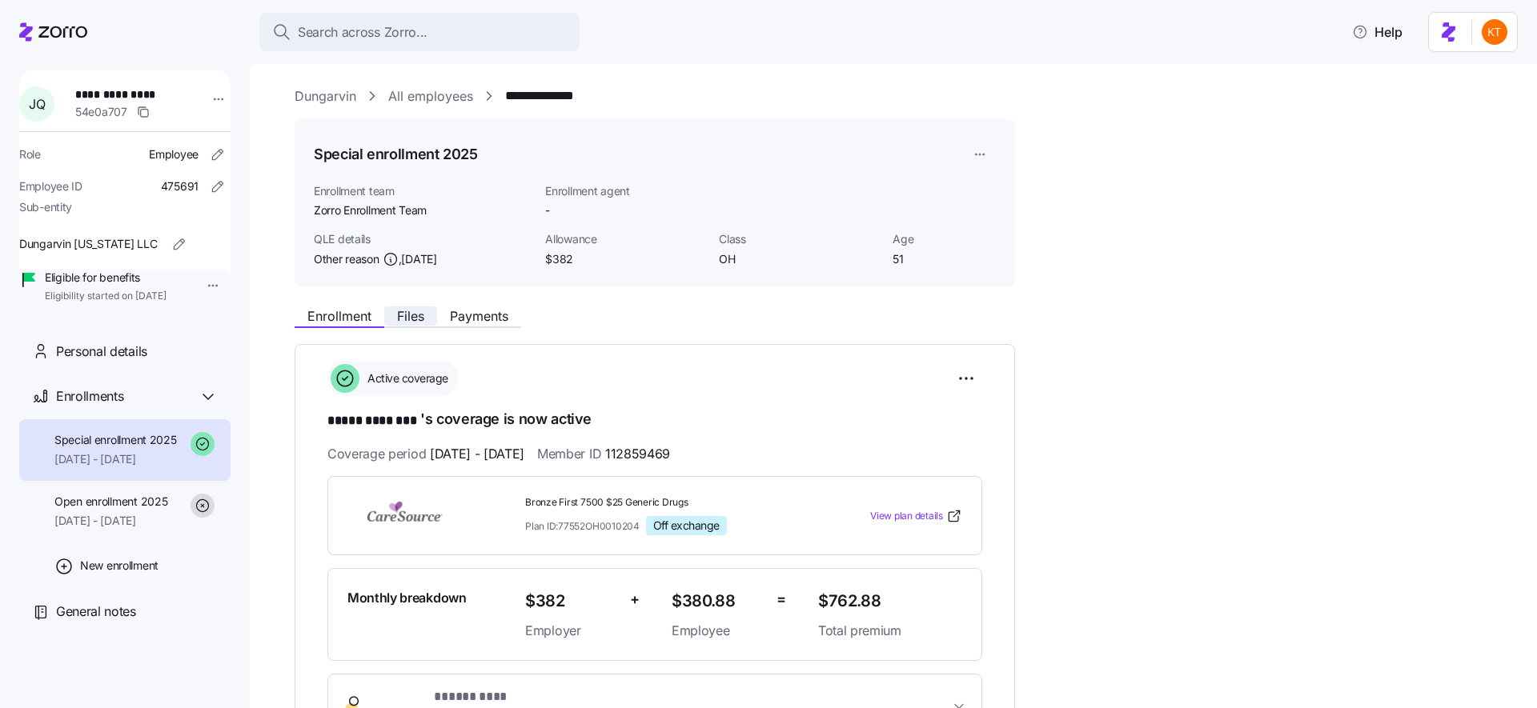
click at [396, 307] on button "Files" at bounding box center [410, 316] width 53 height 19
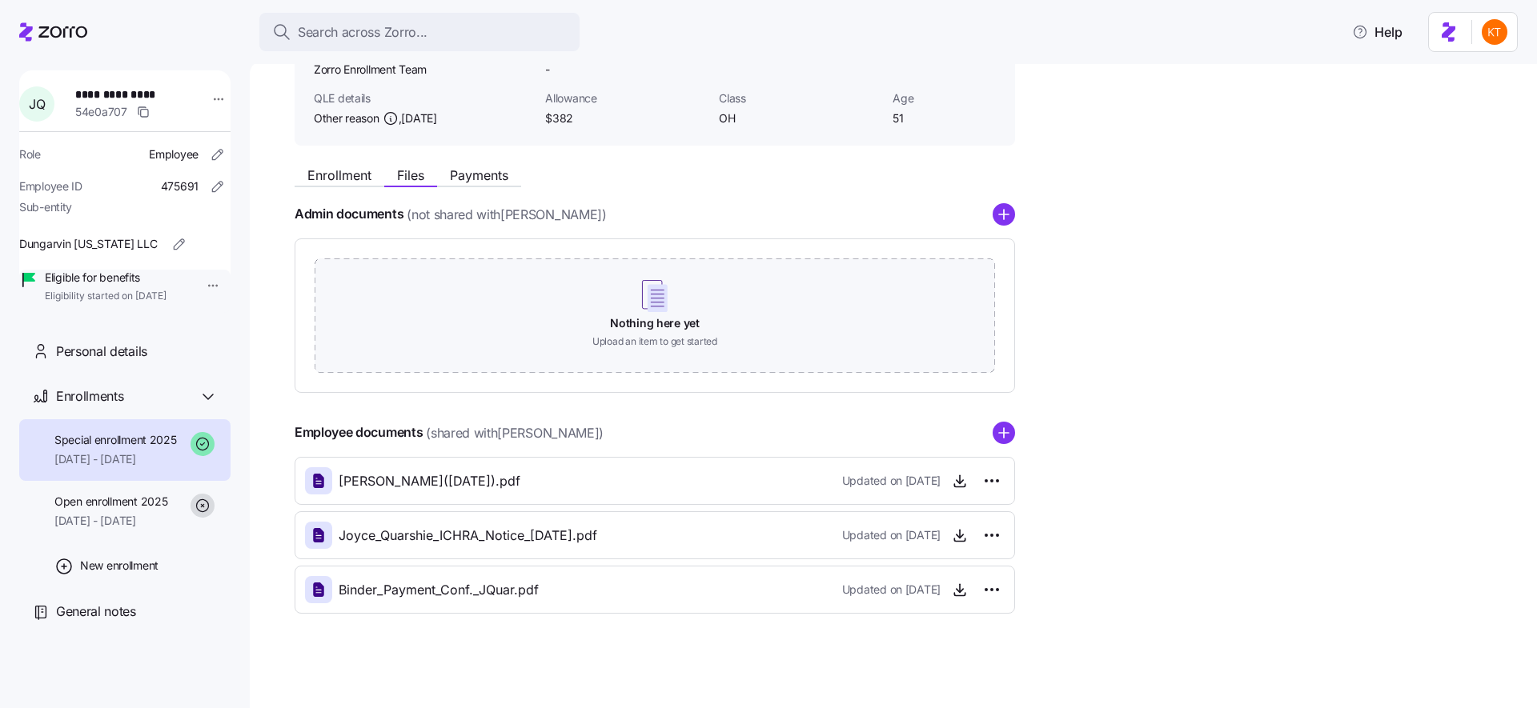
scroll to position [142, 0]
click at [1013, 441] on icon "add icon" at bounding box center [1003, 431] width 22 height 22
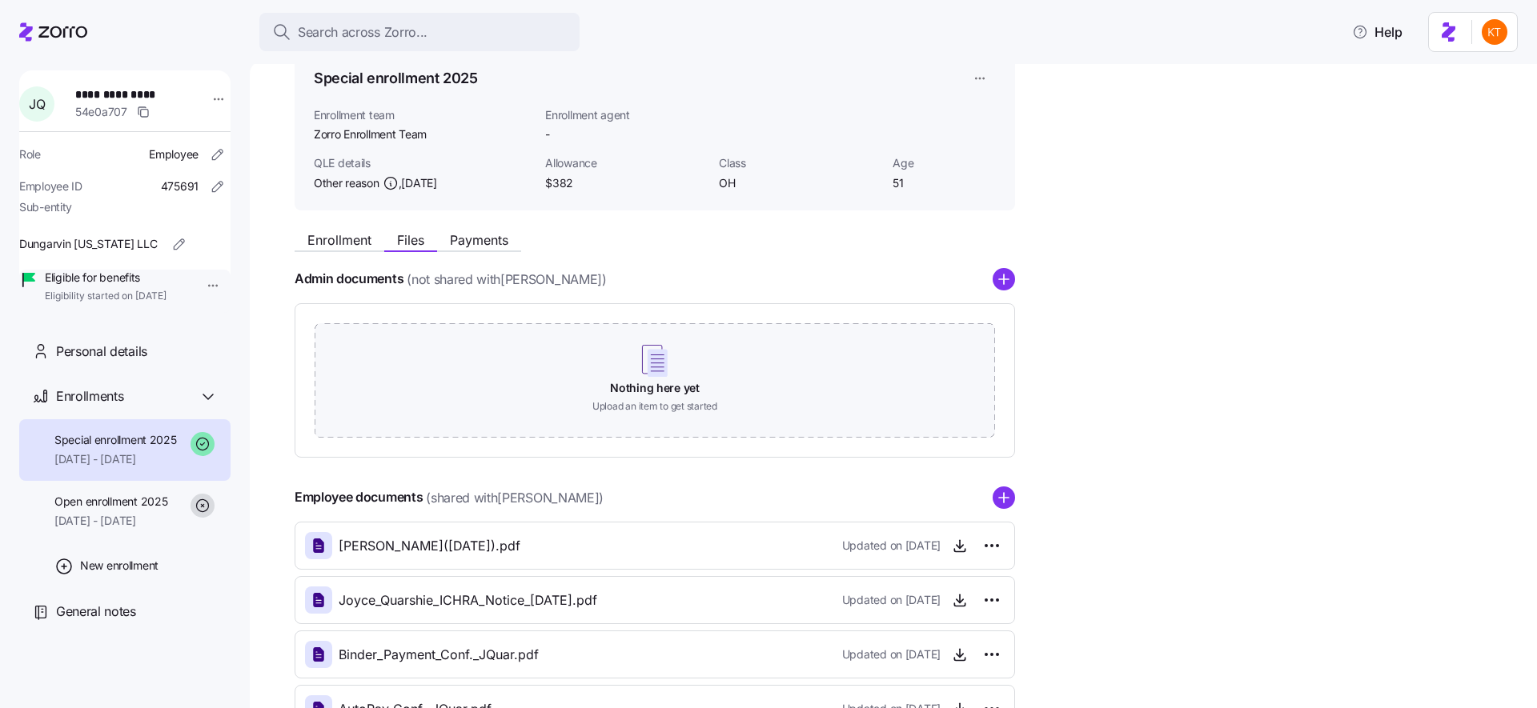
scroll to position [0, 0]
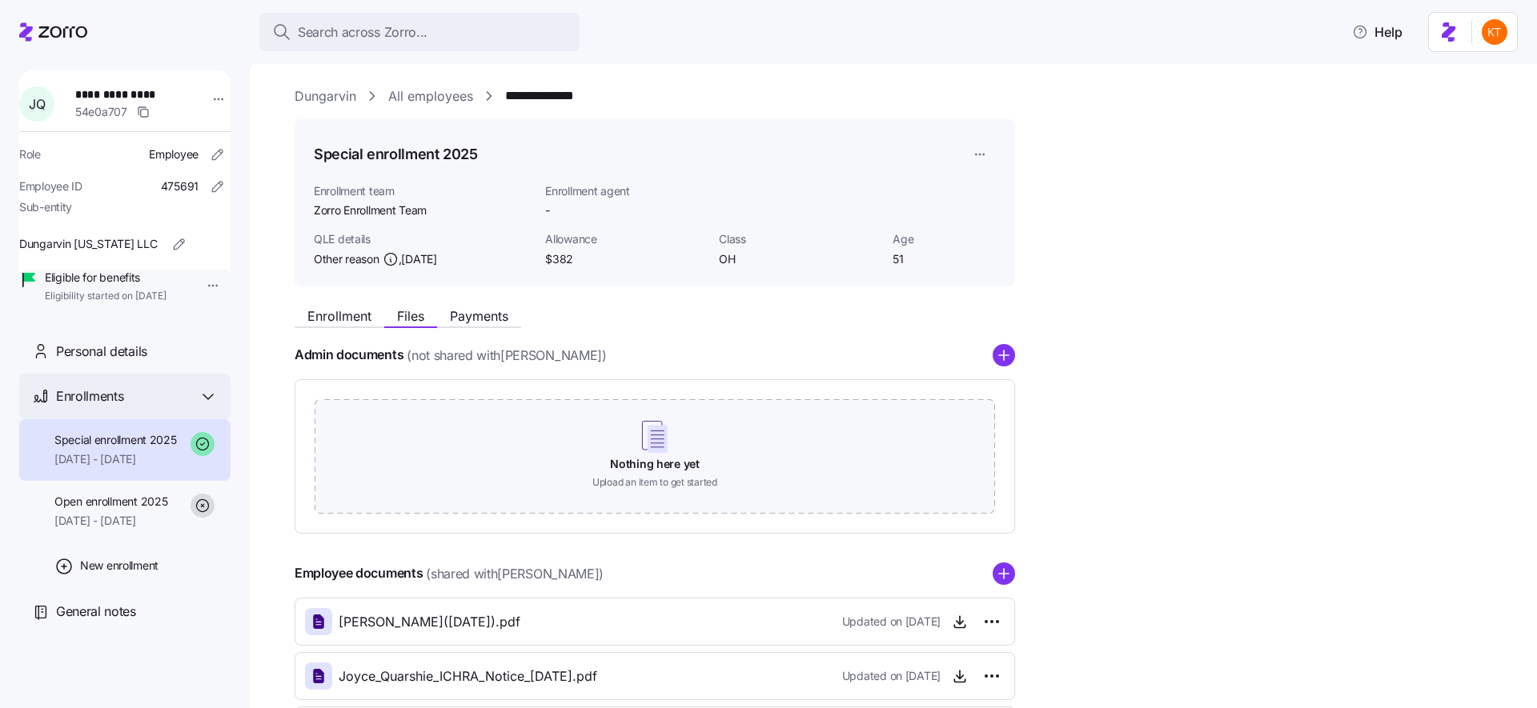
click at [151, 419] on div "Enrollments" at bounding box center [124, 397] width 211 height 46
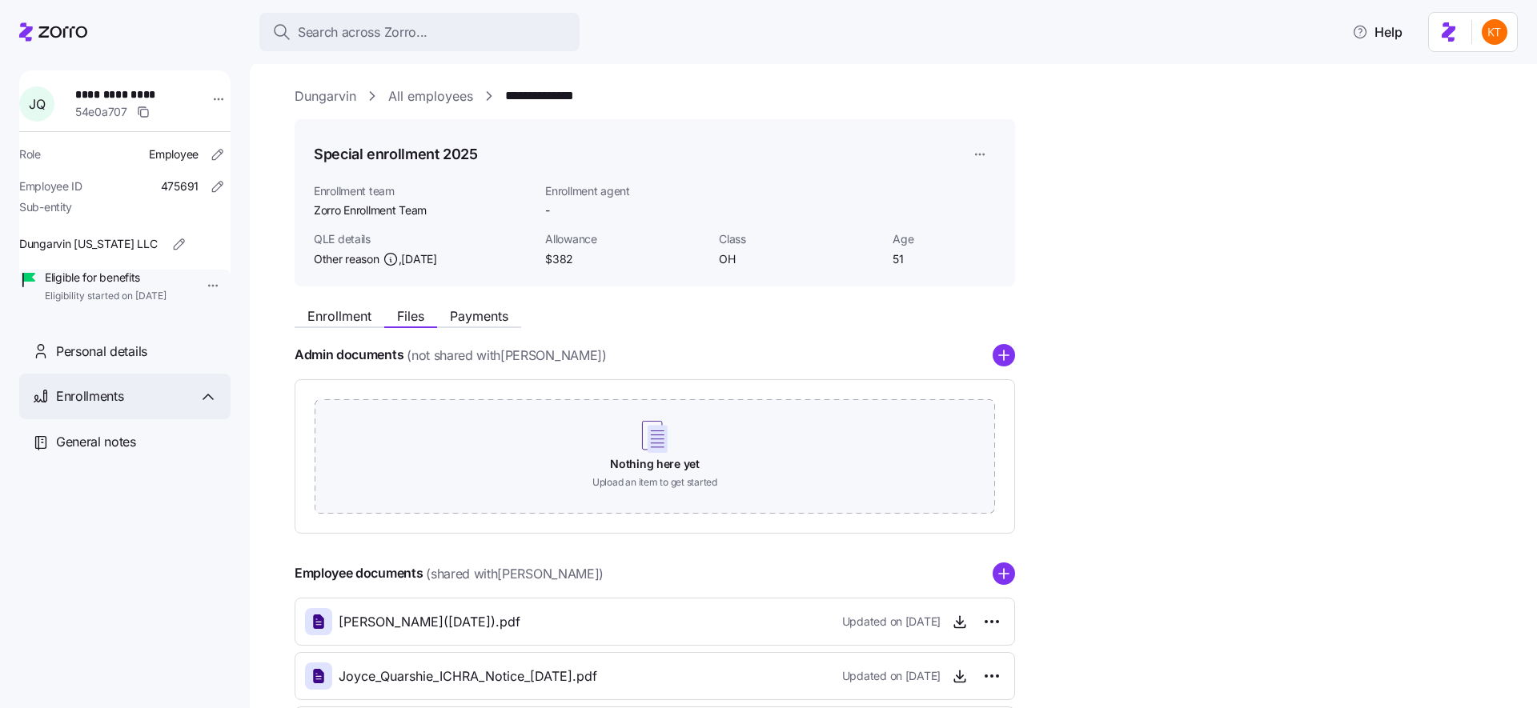
click at [151, 419] on div "Enrollments" at bounding box center [124, 397] width 211 height 46
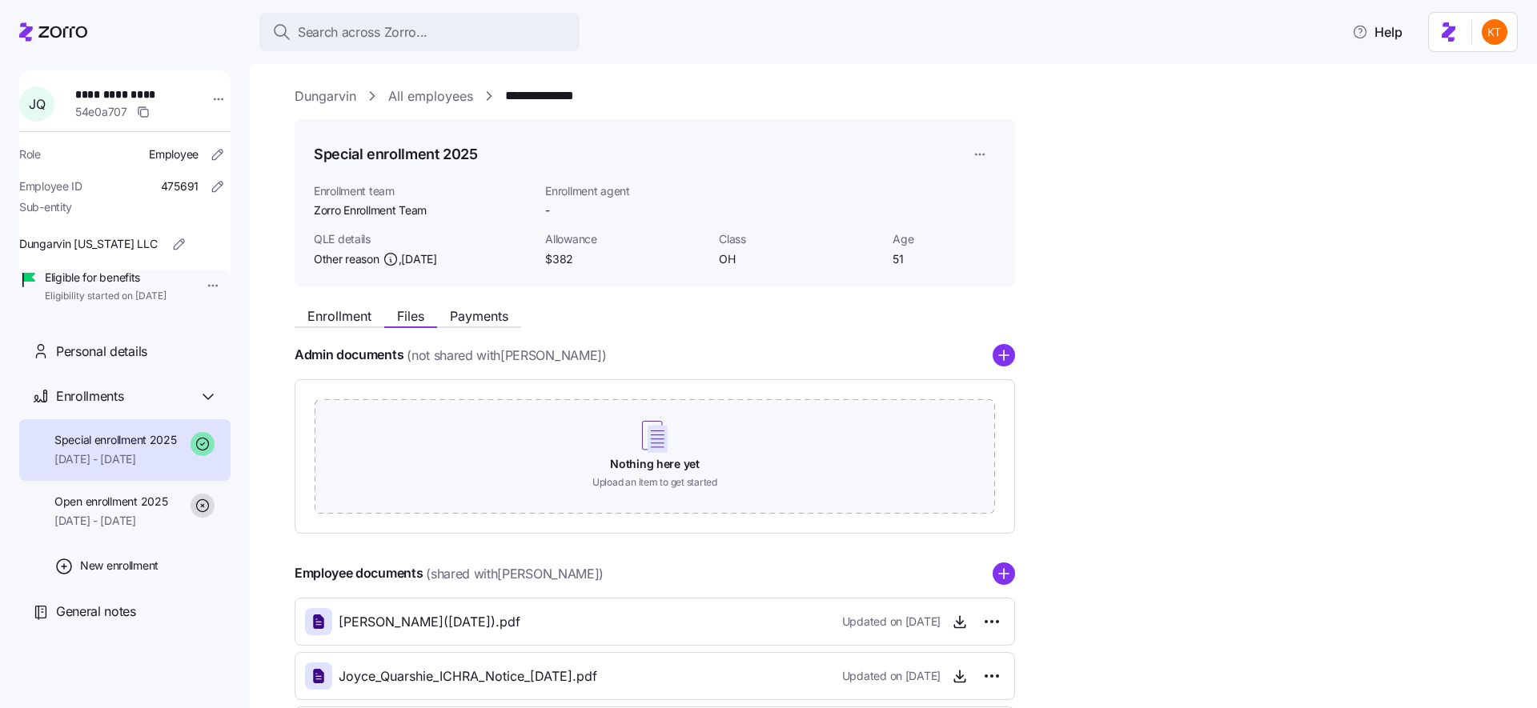
click at [154, 468] on div "Special enrollment 2025 [DATE] - [DATE]" at bounding box center [115, 450] width 122 height 36
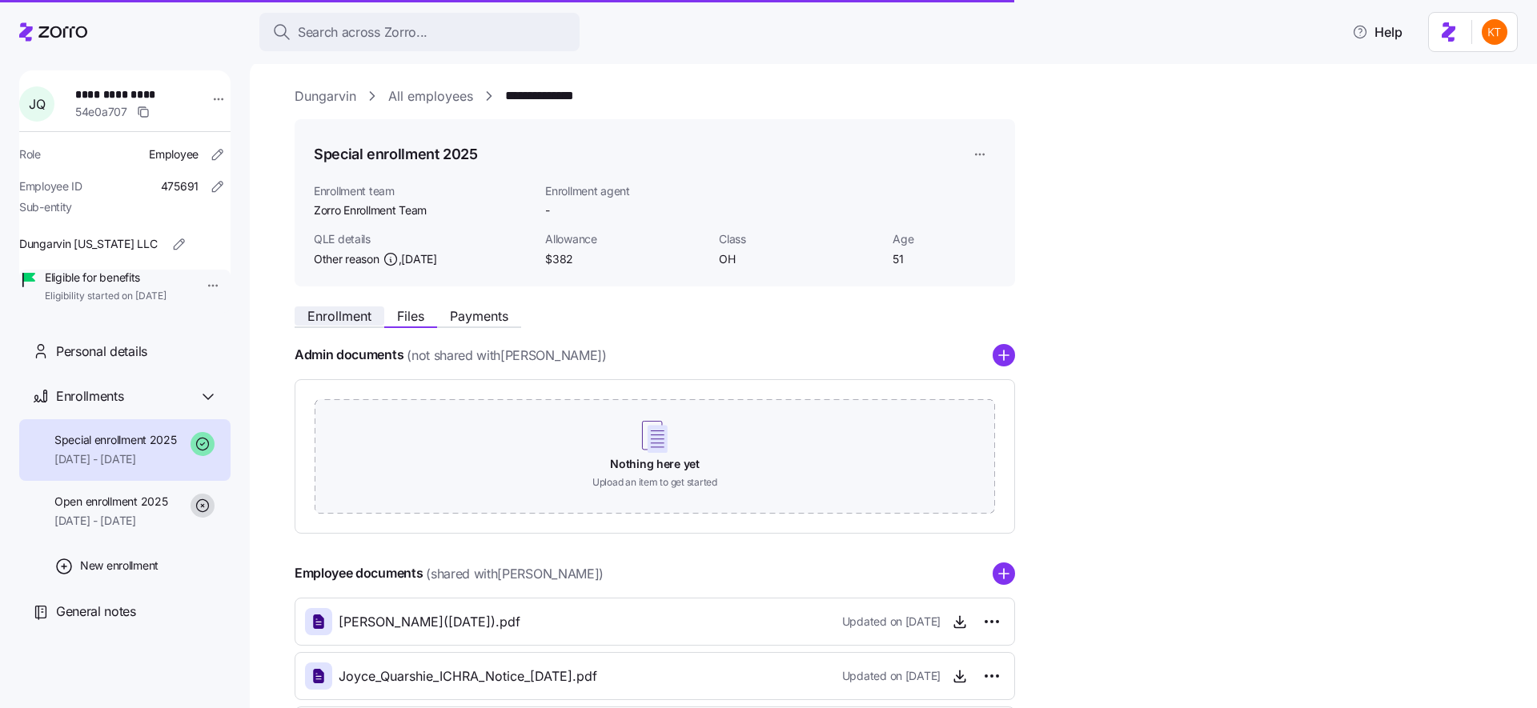
click at [328, 320] on span "Enrollment" at bounding box center [339, 316] width 64 height 13
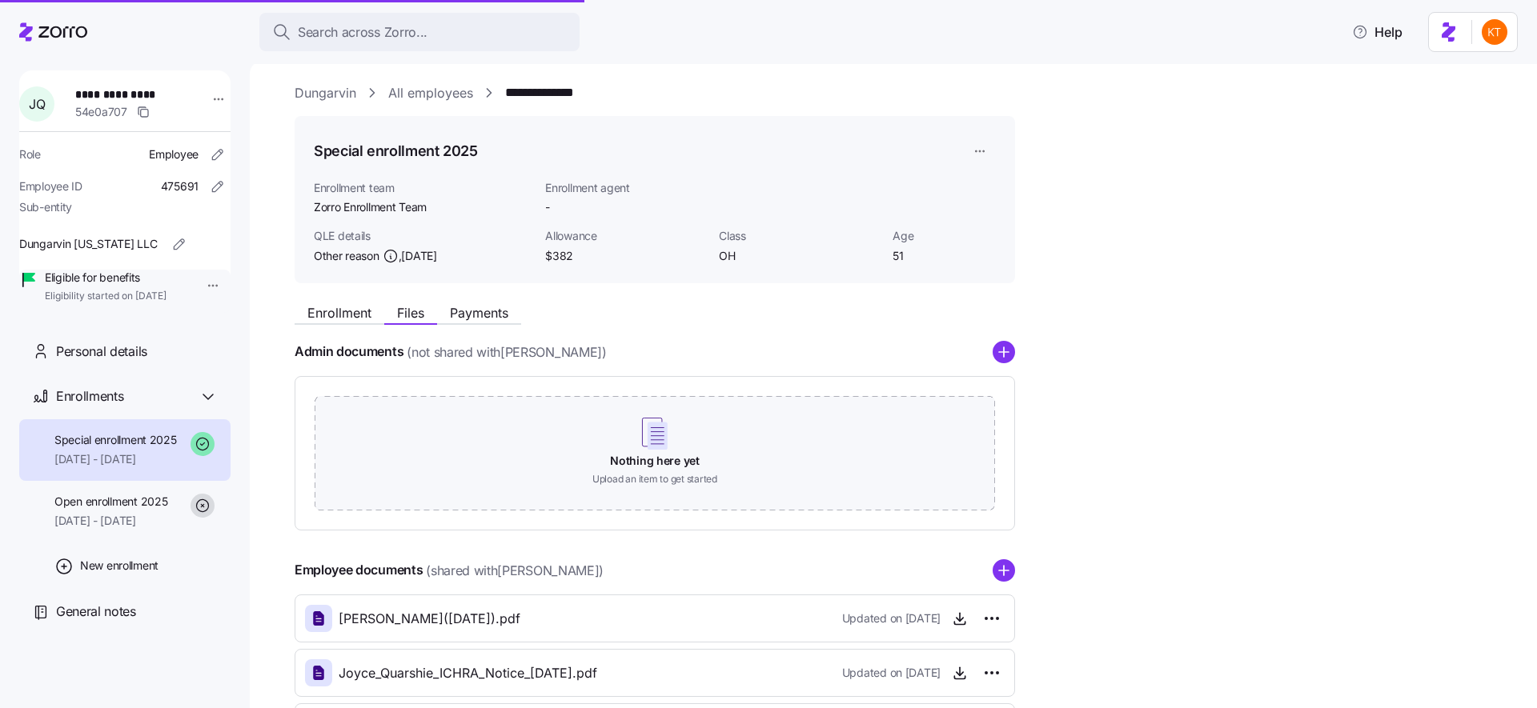
scroll to position [6, 0]
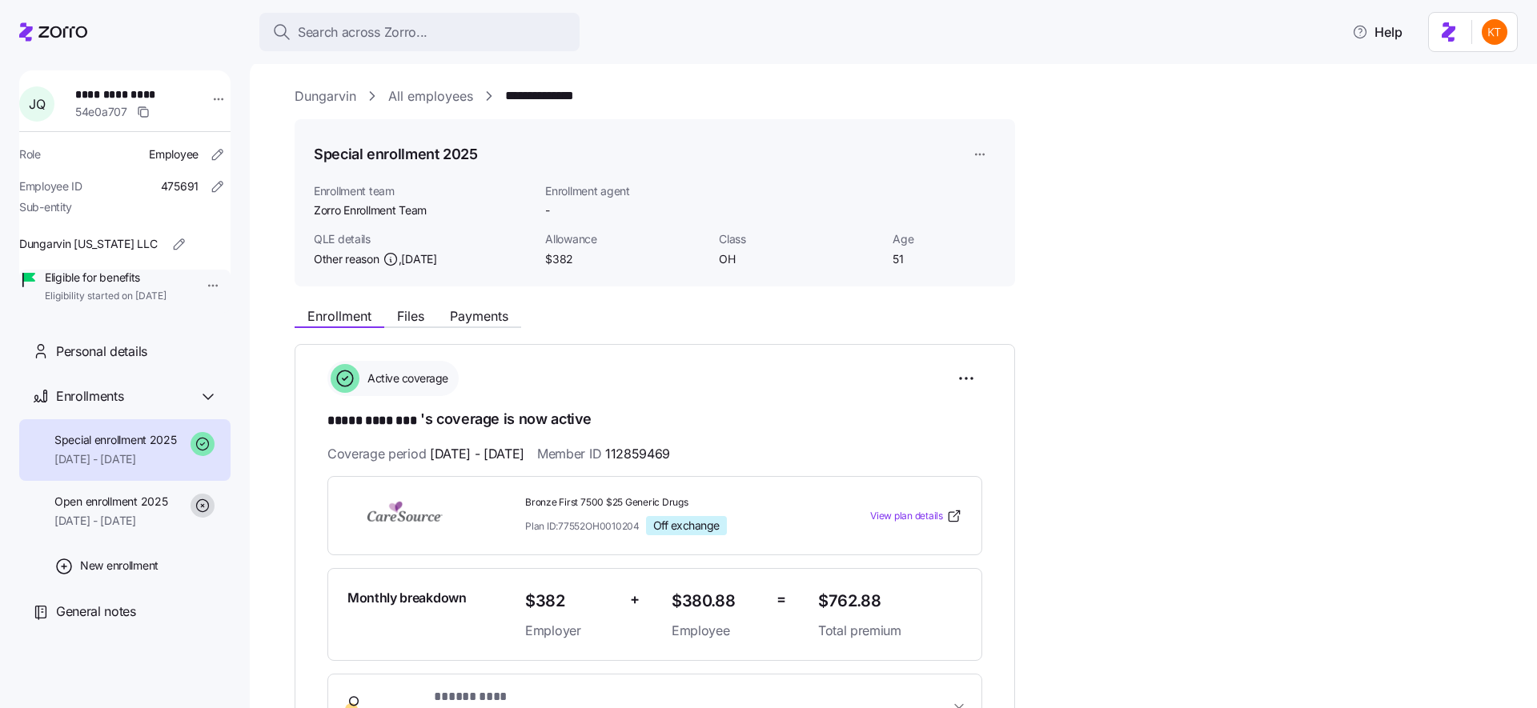
click at [670, 453] on span "112859469" at bounding box center [637, 454] width 65 height 20
copy span "112859469"
